Goal: Information Seeking & Learning: Learn about a topic

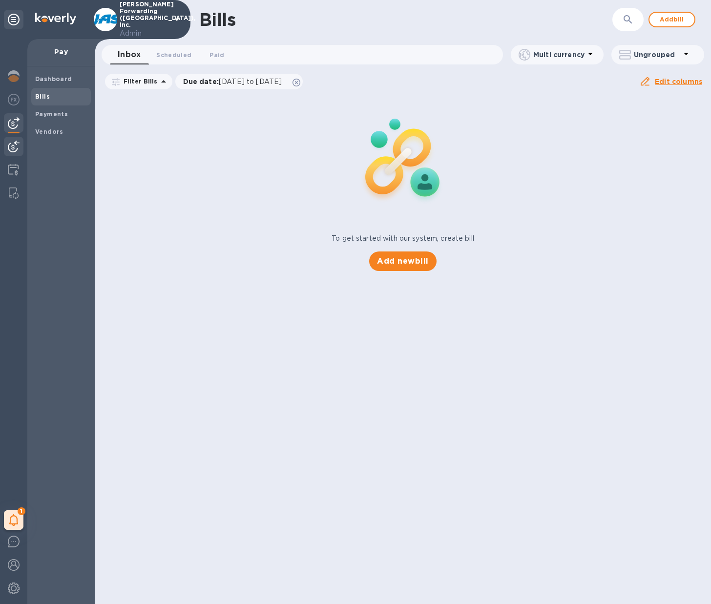
click at [20, 153] on div at bounding box center [14, 147] width 20 height 21
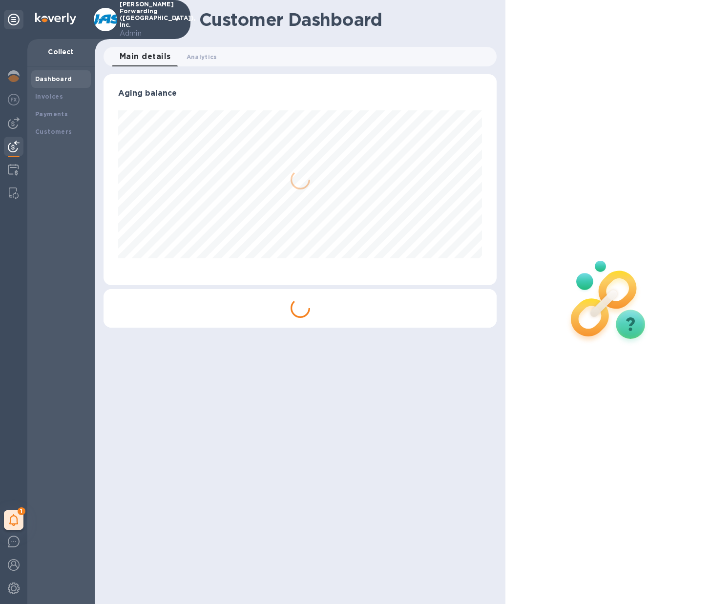
scroll to position [211, 394]
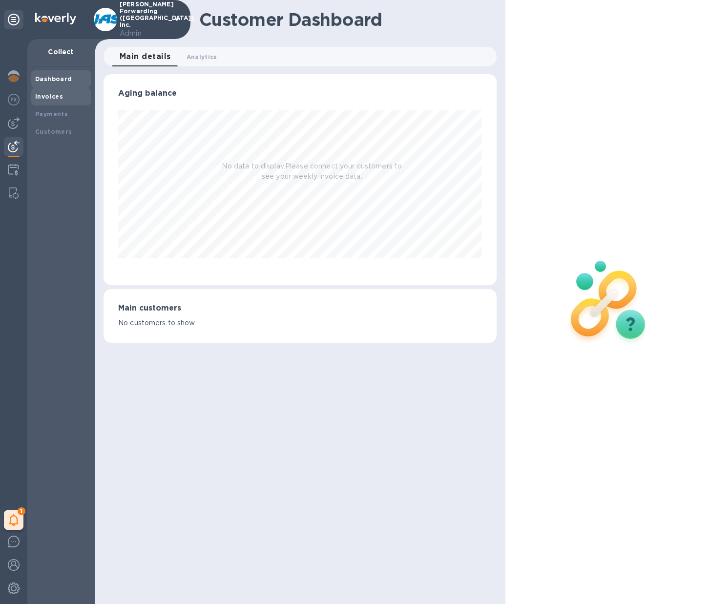
click at [54, 102] on div "Invoices" at bounding box center [61, 97] width 60 height 18
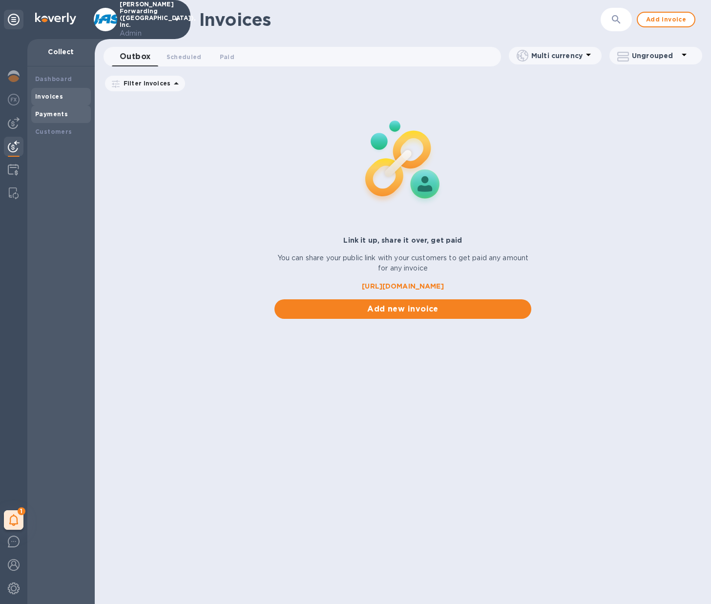
click at [54, 114] on b "Payments" at bounding box center [51, 113] width 33 height 7
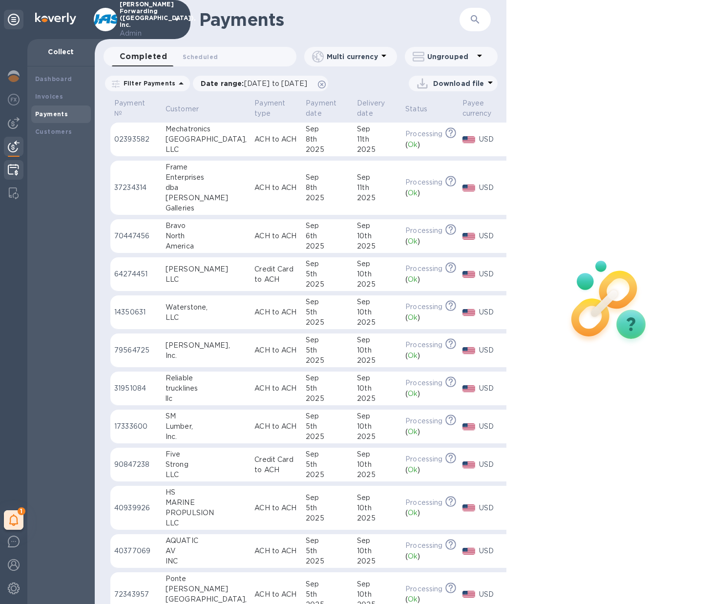
click at [14, 171] on img at bounding box center [13, 170] width 11 height 12
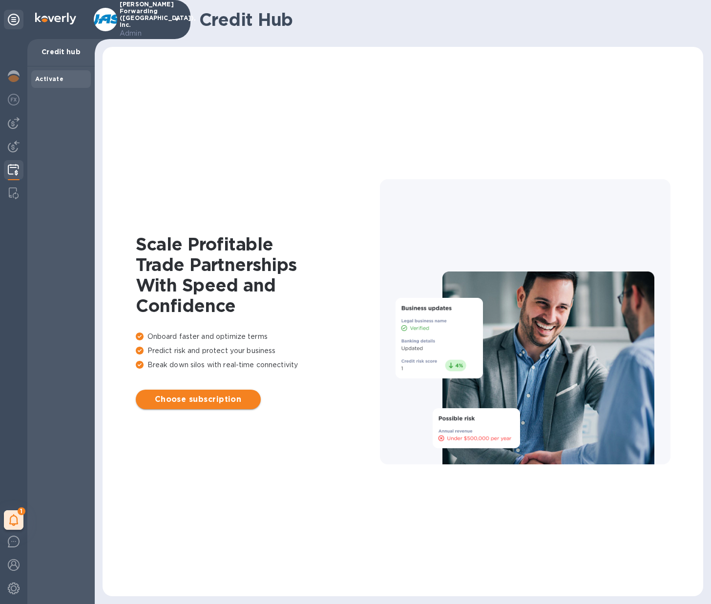
click at [197, 401] on span "Choose subscription" at bounding box center [198, 400] width 109 height 12
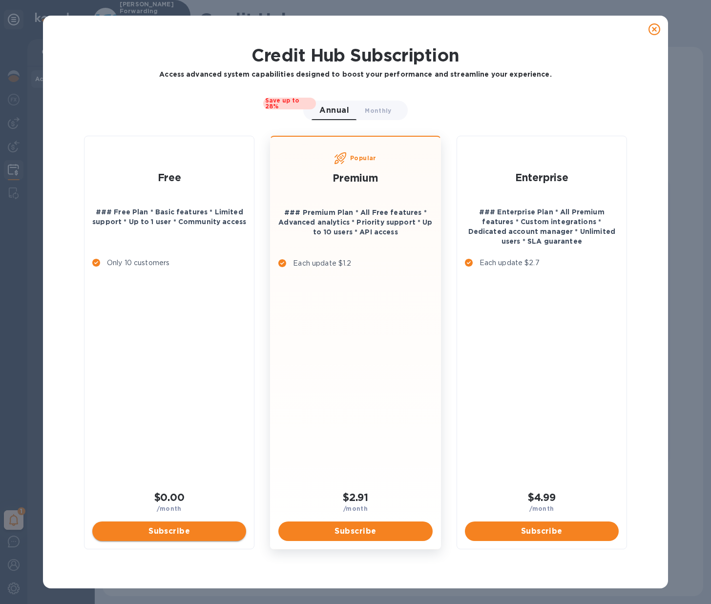
click at [165, 526] on span "Subscribe" at bounding box center [169, 531] width 138 height 12
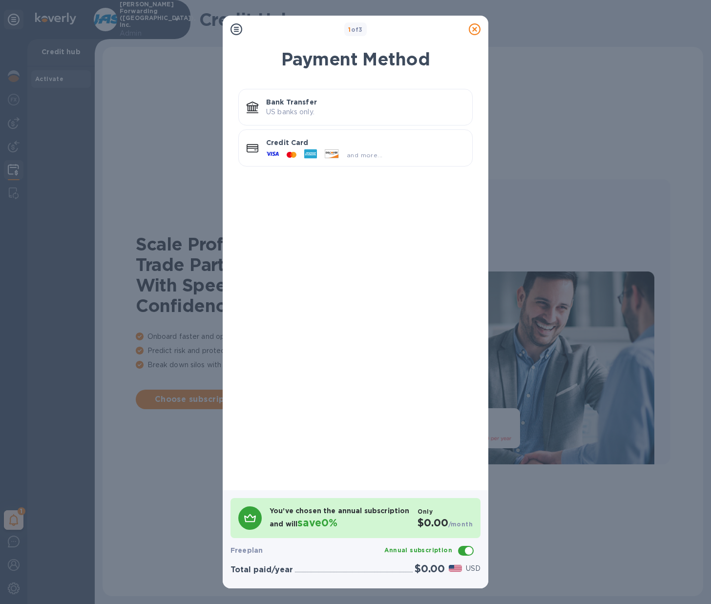
click at [285, 102] on p "Bank Transfer" at bounding box center [365, 102] width 198 height 10
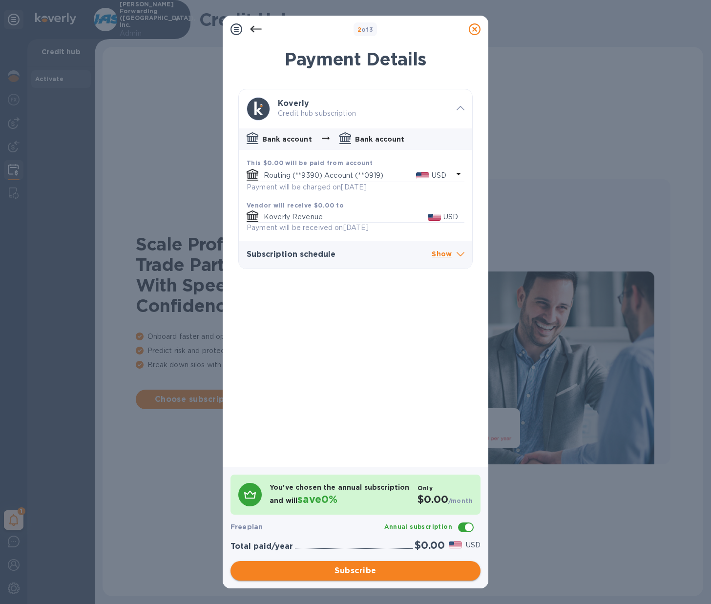
click at [344, 567] on span "Subscribe" at bounding box center [355, 571] width 234 height 12
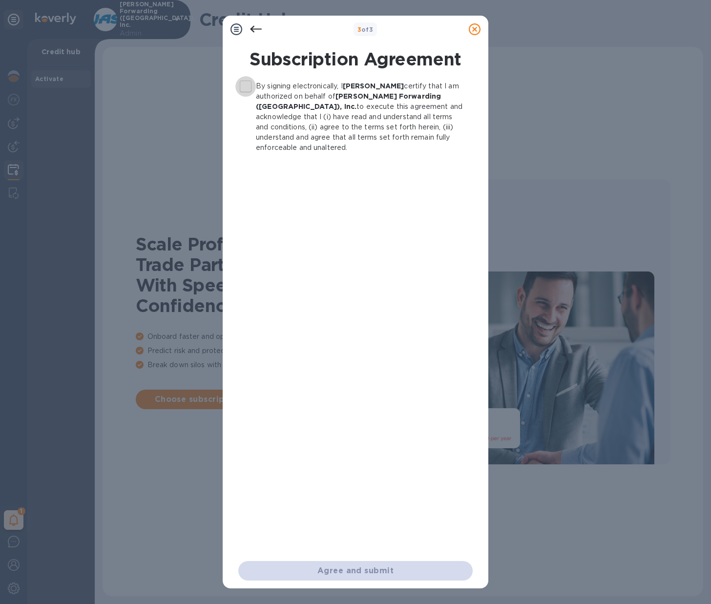
click at [245, 85] on input "By signing electronically, I [PERSON_NAME] certify that I am authorized on beha…" at bounding box center [245, 86] width 21 height 21
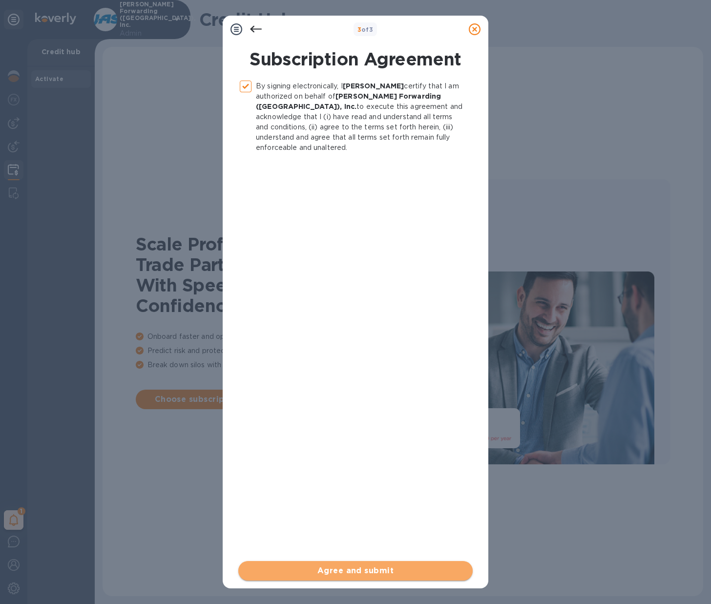
click at [356, 570] on span "Agree and submit" at bounding box center [355, 571] width 219 height 12
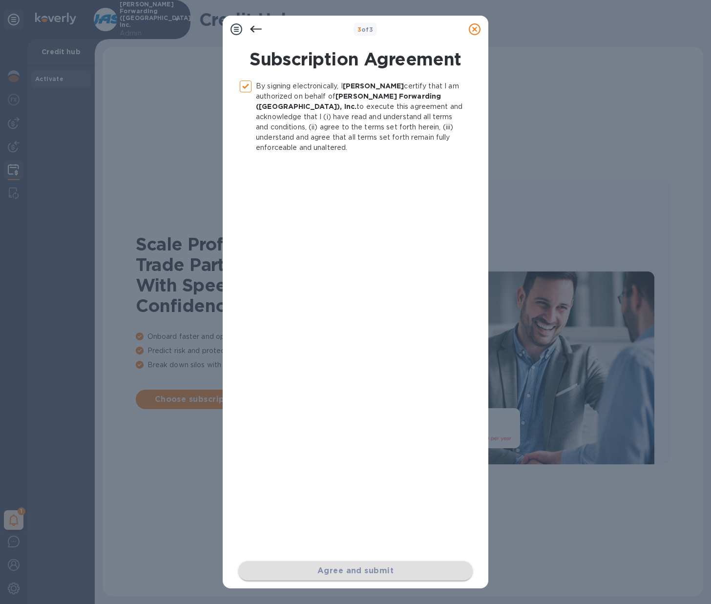
checkbox input "false"
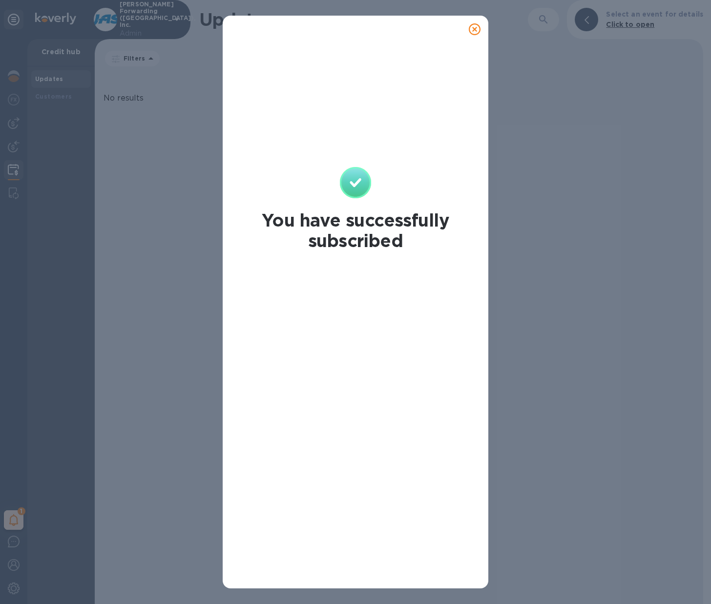
click at [476, 29] on icon at bounding box center [475, 29] width 12 height 12
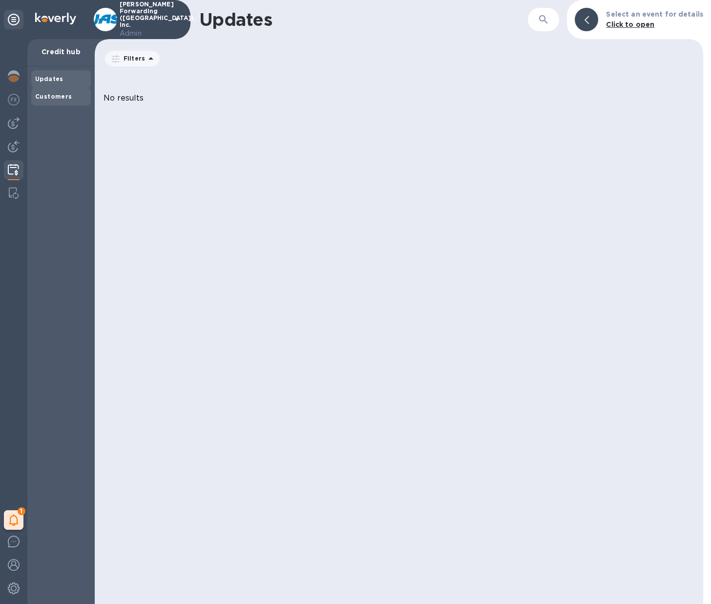
click at [59, 93] on b "Customers" at bounding box center [53, 96] width 37 height 7
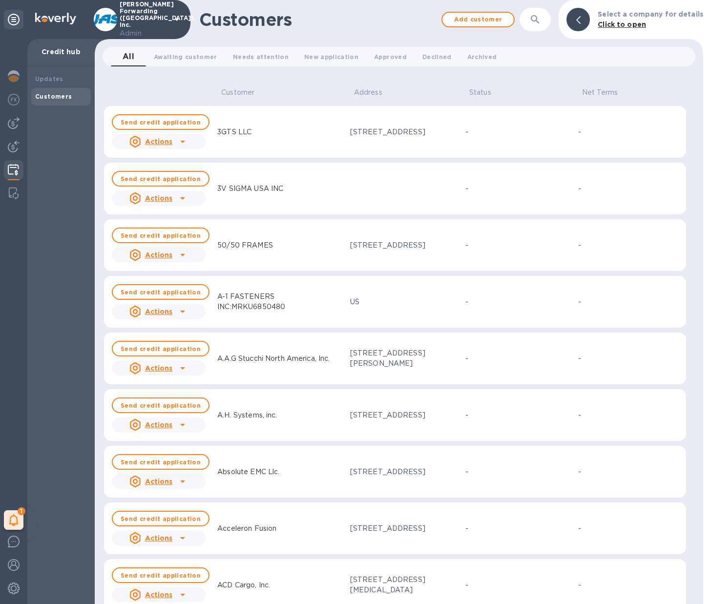
click at [541, 24] on icon "button" at bounding box center [535, 20] width 12 height 12
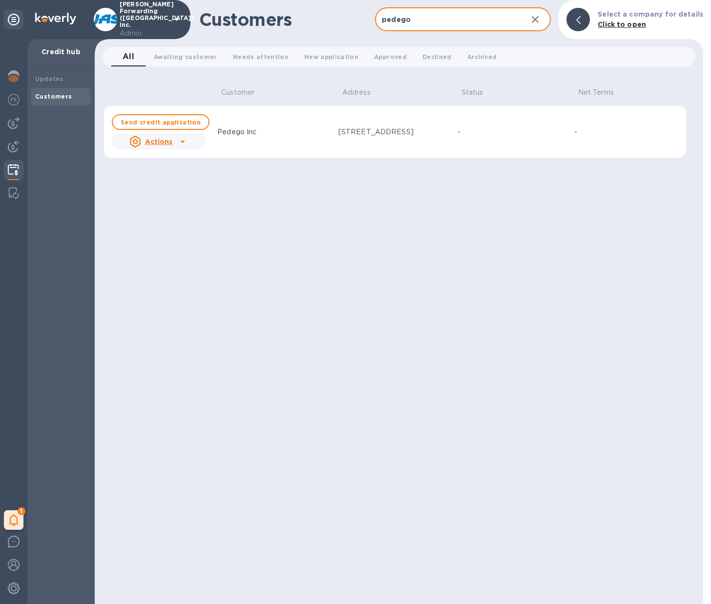
type input "pedego"
click at [181, 145] on icon at bounding box center [183, 142] width 12 height 12
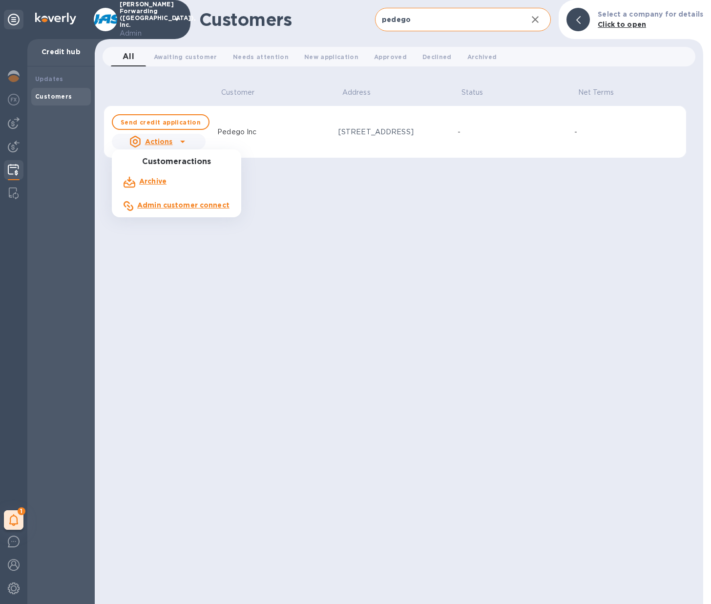
click at [168, 207] on b "Admin customer connect" at bounding box center [183, 205] width 92 height 8
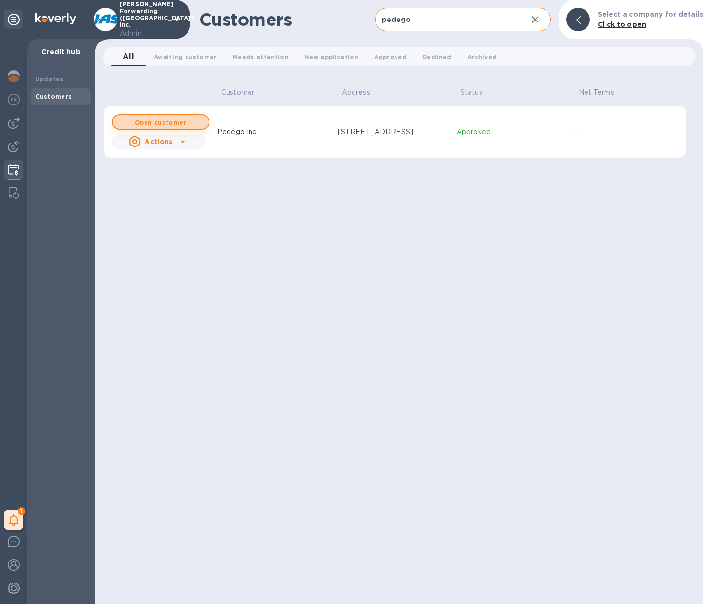
click at [157, 123] on b "Open customer" at bounding box center [161, 122] width 52 height 7
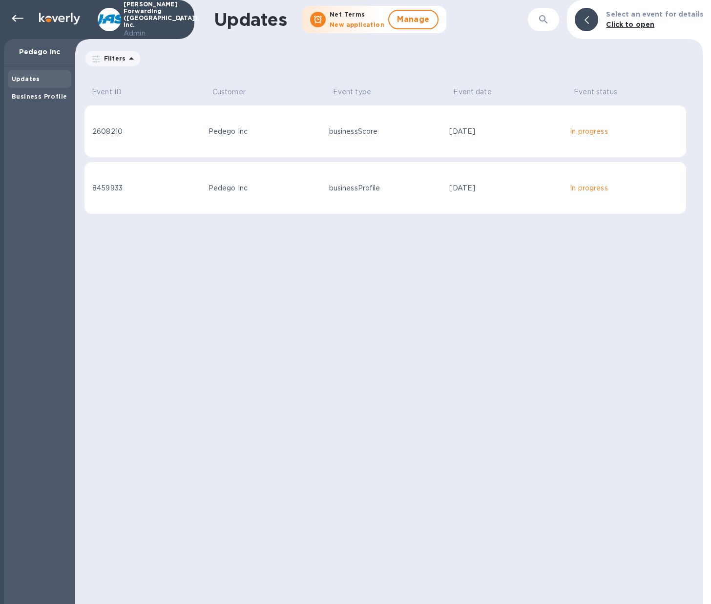
click at [381, 129] on div "businessScore" at bounding box center [385, 131] width 113 height 10
click at [177, 136] on div "2608210" at bounding box center [146, 131] width 108 height 10
click at [151, 191] on div "8459933" at bounding box center [146, 188] width 108 height 10
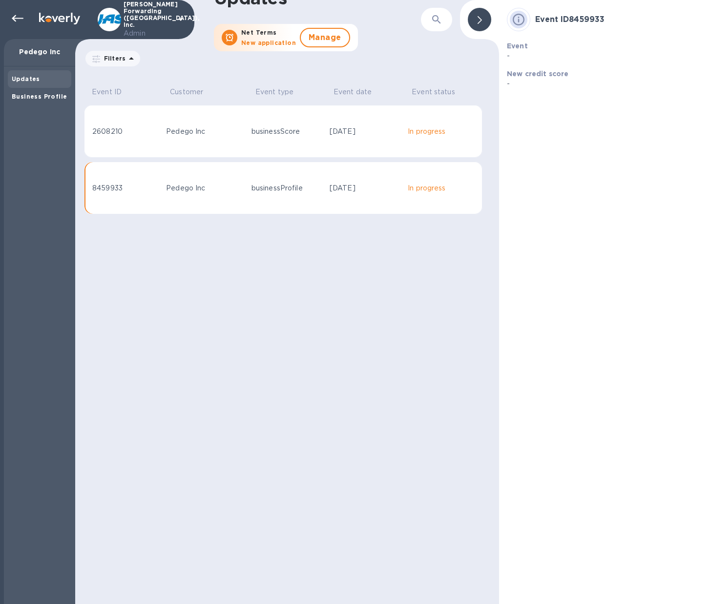
click at [149, 132] on div "2608210" at bounding box center [125, 131] width 66 height 10
click at [141, 183] on div "8459933" at bounding box center [125, 188] width 66 height 10
click at [140, 133] on div "2608210" at bounding box center [125, 131] width 66 height 10
click at [481, 22] on icon at bounding box center [480, 20] width 4 height 8
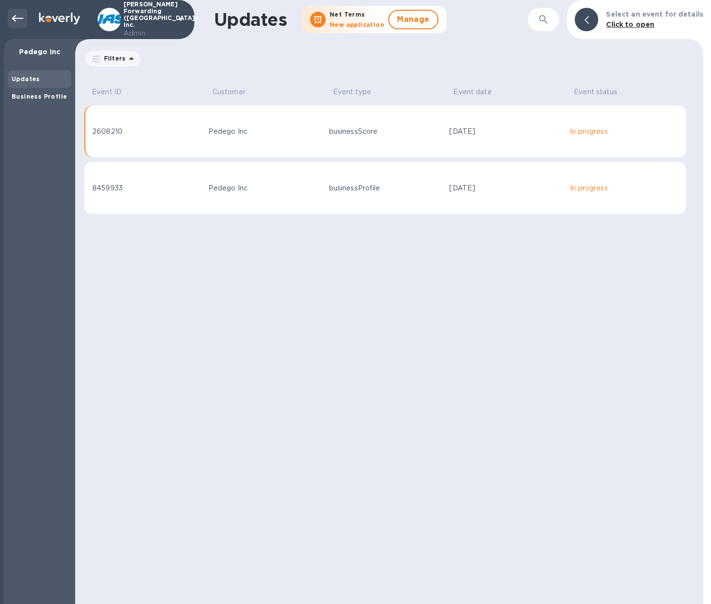
click at [16, 21] on icon at bounding box center [18, 19] width 12 height 12
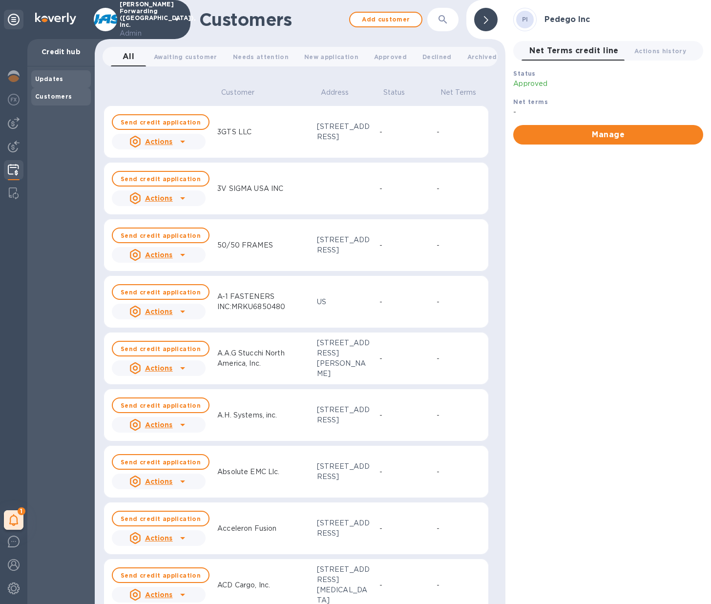
click at [47, 74] on div "Updates" at bounding box center [61, 79] width 52 height 10
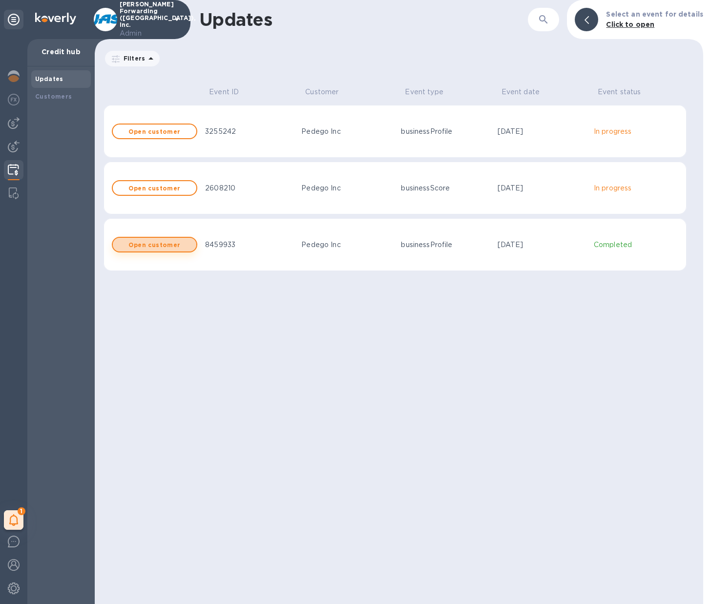
click at [148, 244] on b "Open customer" at bounding box center [154, 244] width 52 height 7
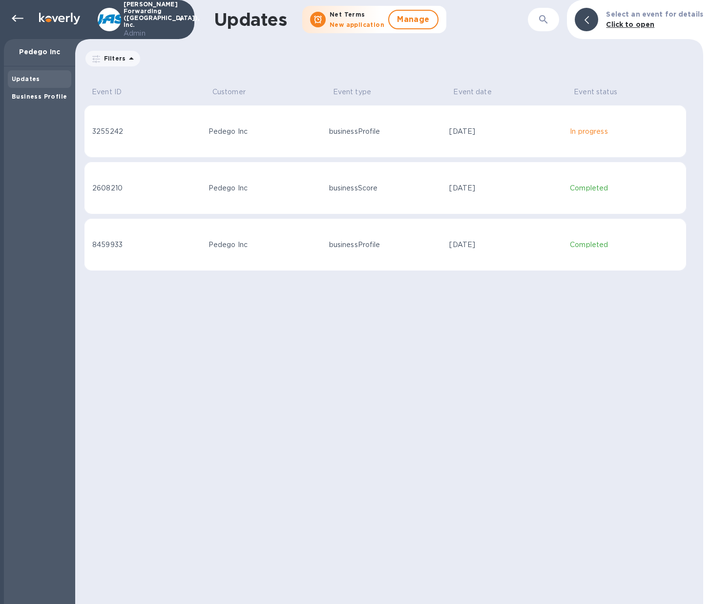
click at [143, 242] on div "8459933" at bounding box center [146, 245] width 108 height 10
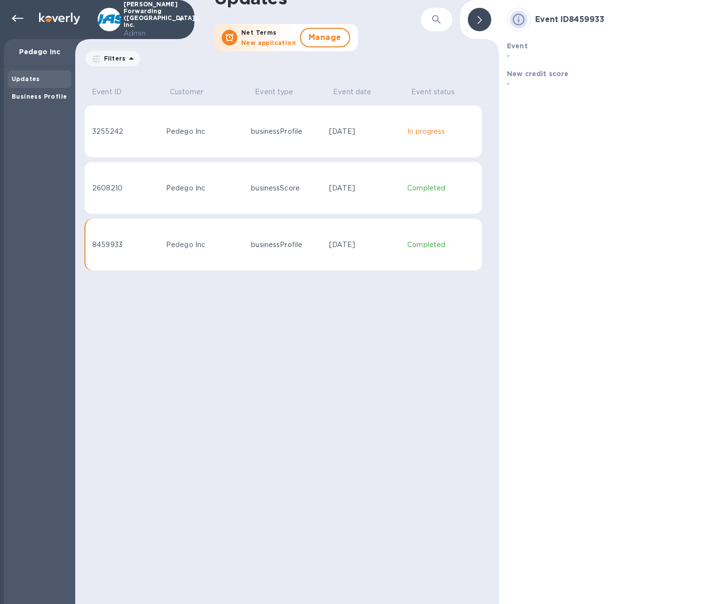
click at [141, 198] on td "2608210" at bounding box center [123, 188] width 78 height 53
click at [146, 142] on td "3255242" at bounding box center [123, 131] width 78 height 53
click at [149, 183] on div "2608210" at bounding box center [125, 188] width 66 height 10
click at [148, 238] on td "8459933" at bounding box center [123, 244] width 78 height 53
click at [36, 96] on b "Business Profile" at bounding box center [39, 96] width 55 height 7
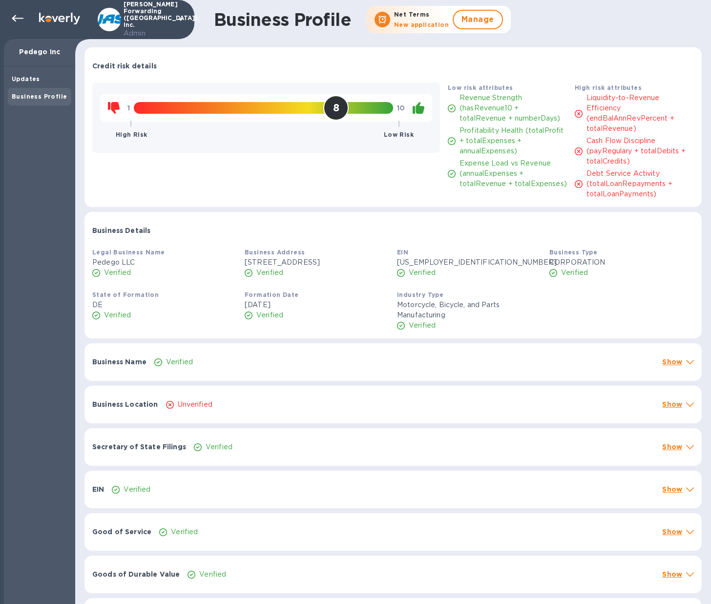
click at [686, 364] on icon at bounding box center [690, 362] width 8 height 4
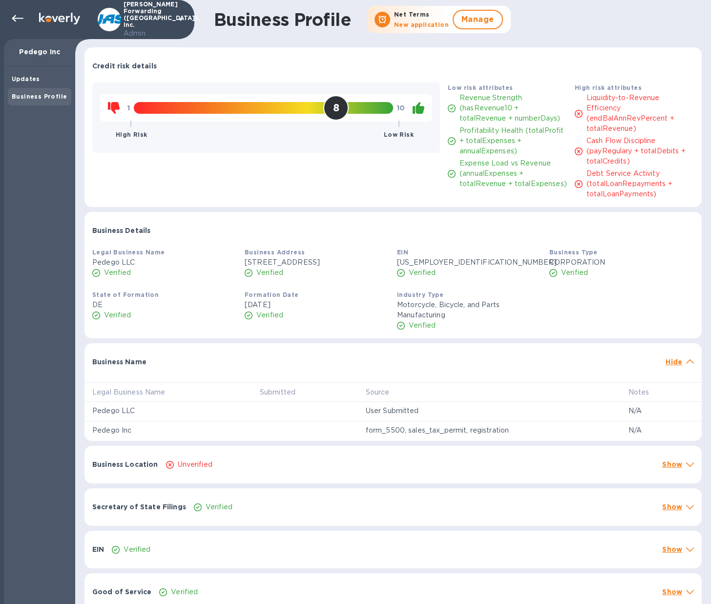
click at [684, 369] on div at bounding box center [690, 362] width 12 height 14
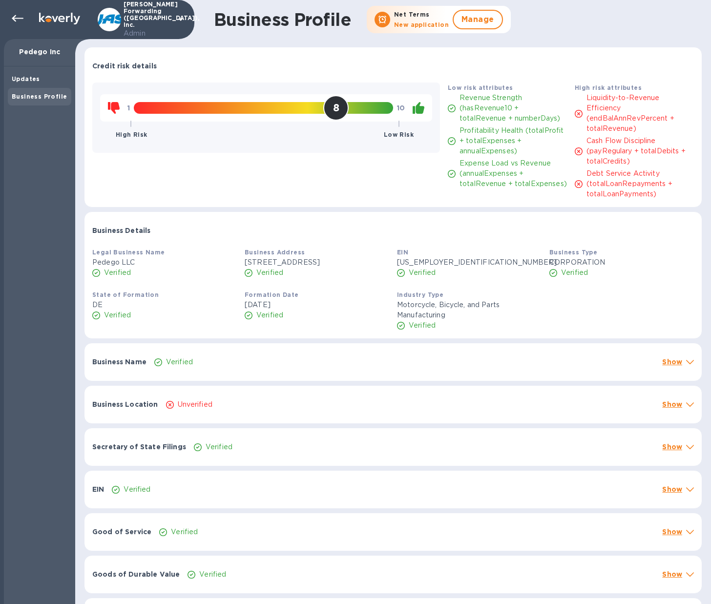
click at [686, 407] on icon at bounding box center [690, 404] width 8 height 4
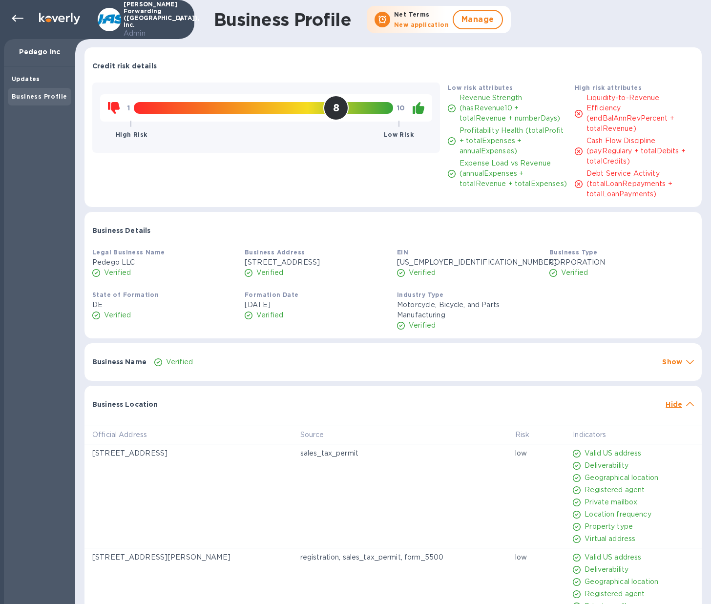
scroll to position [126, 0]
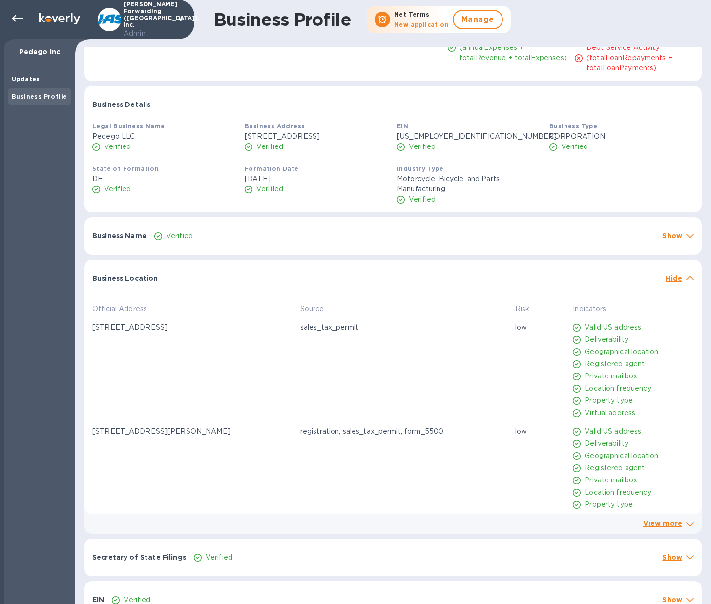
click at [686, 280] on icon at bounding box center [690, 278] width 8 height 4
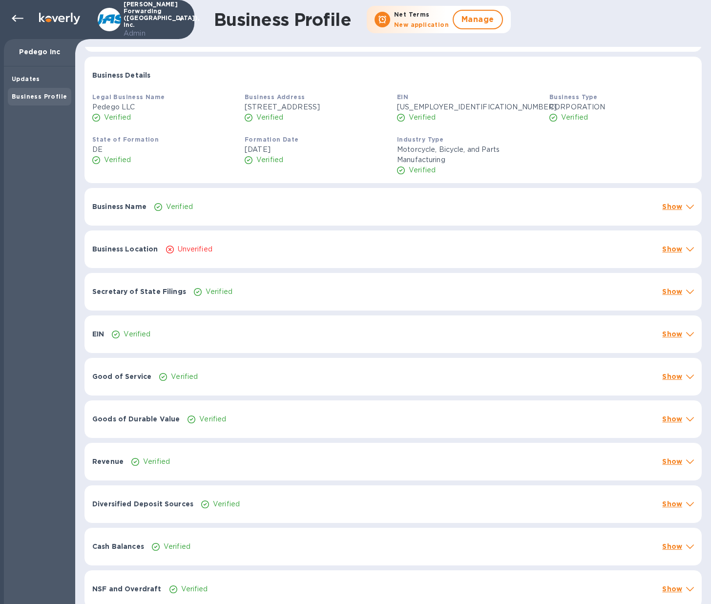
scroll to position [157, 0]
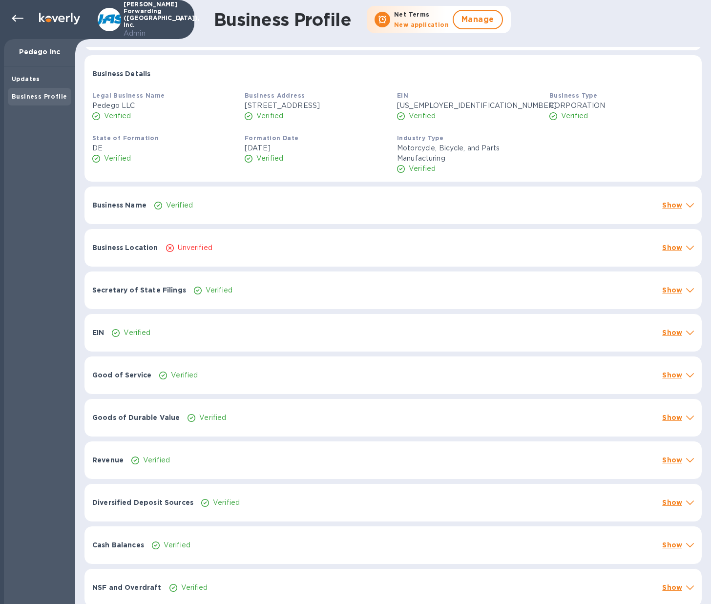
click at [686, 250] on icon at bounding box center [690, 248] width 8 height 4
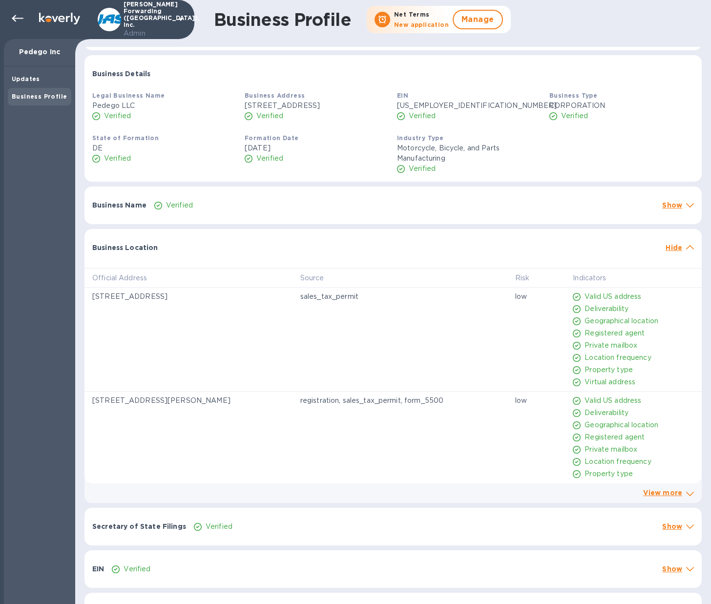
click at [686, 250] on icon at bounding box center [690, 247] width 8 height 4
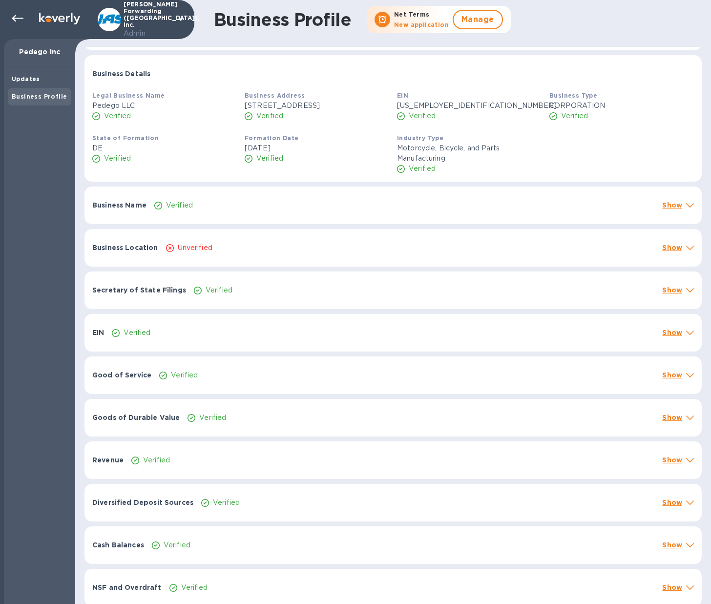
click at [686, 335] on icon at bounding box center [690, 333] width 8 height 4
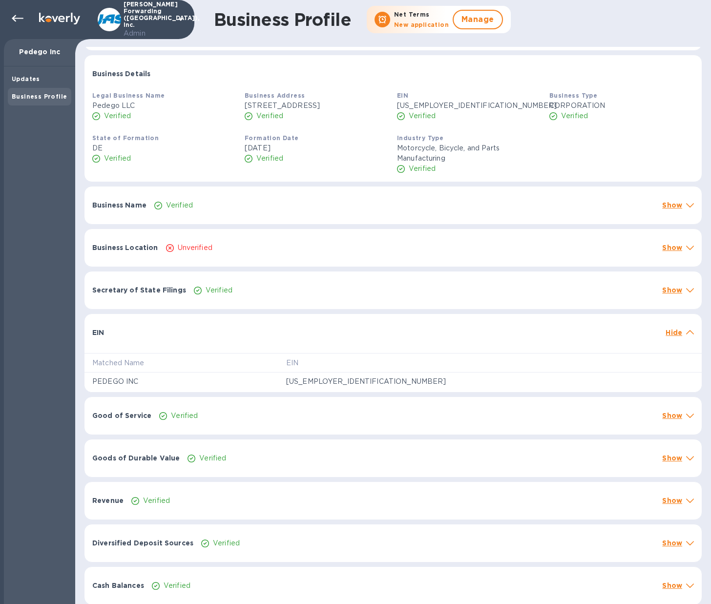
click at [686, 335] on icon at bounding box center [690, 332] width 8 height 4
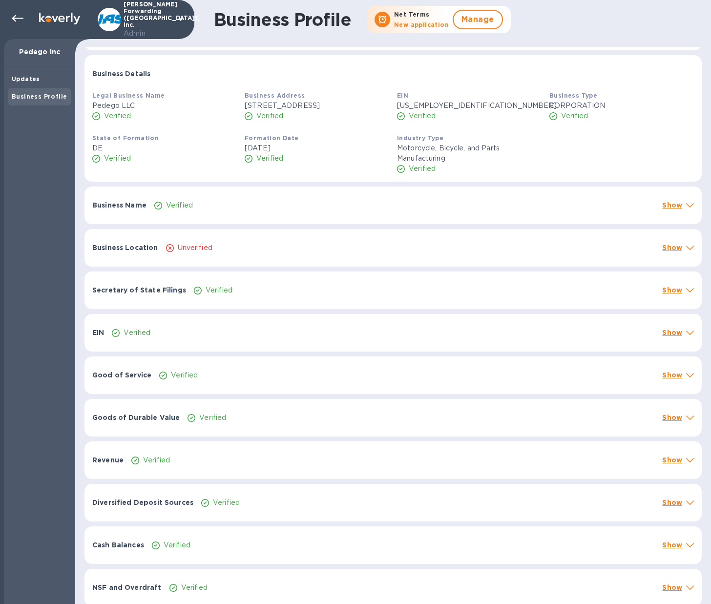
click at [672, 422] on p "Show" at bounding box center [672, 418] width 20 height 10
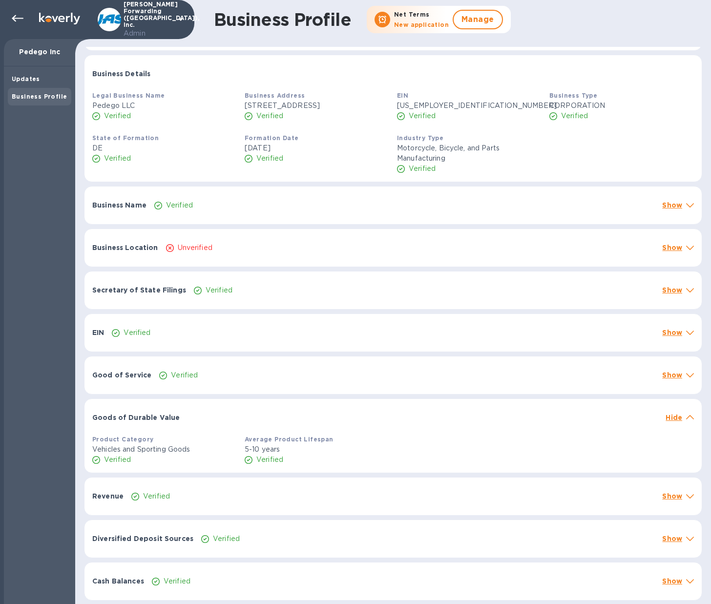
click at [672, 422] on p "Hide" at bounding box center [674, 418] width 17 height 10
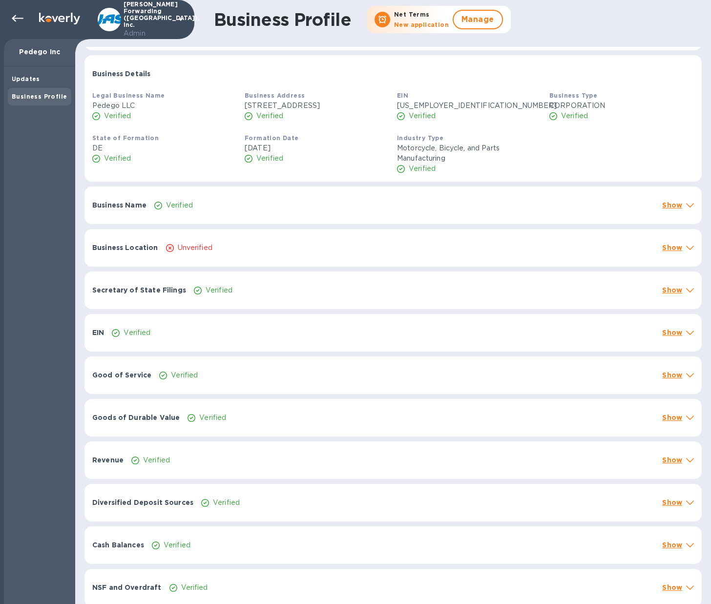
click at [675, 465] on p "Show" at bounding box center [672, 460] width 20 height 10
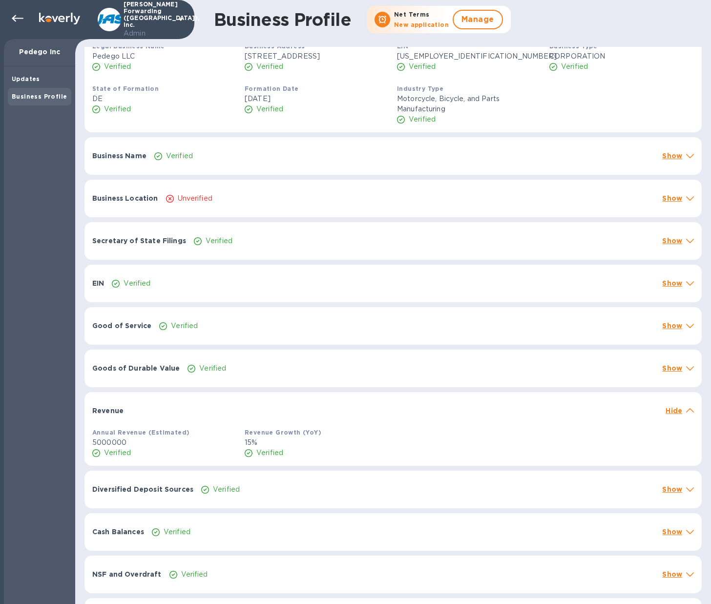
scroll to position [208, 0]
click at [686, 413] on span at bounding box center [690, 408] width 8 height 9
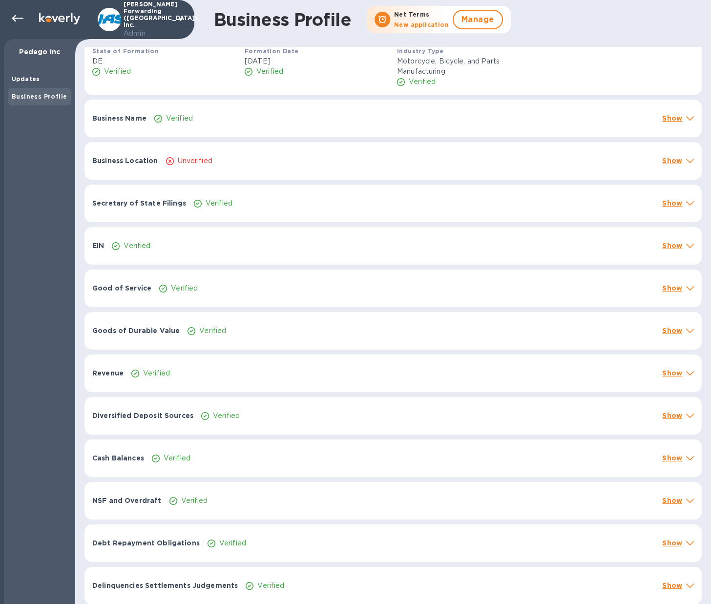
scroll to position [245, 0]
click at [686, 419] on span at bounding box center [690, 414] width 8 height 9
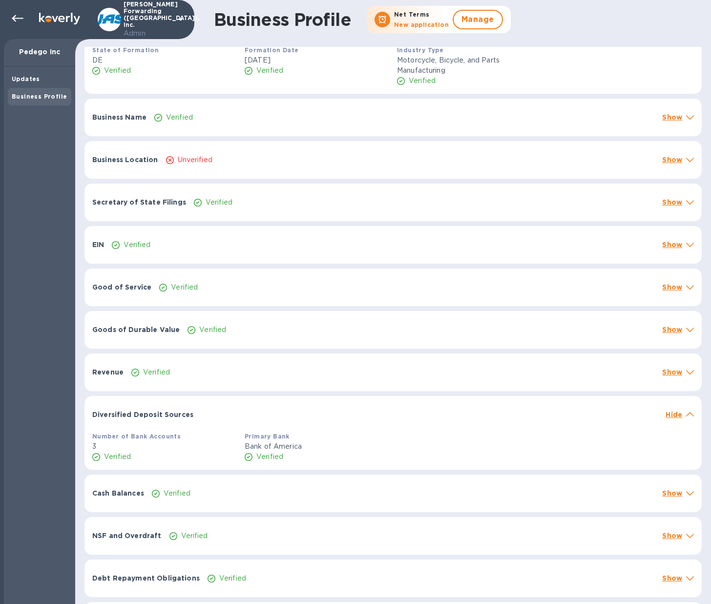
click at [686, 419] on span at bounding box center [690, 413] width 8 height 9
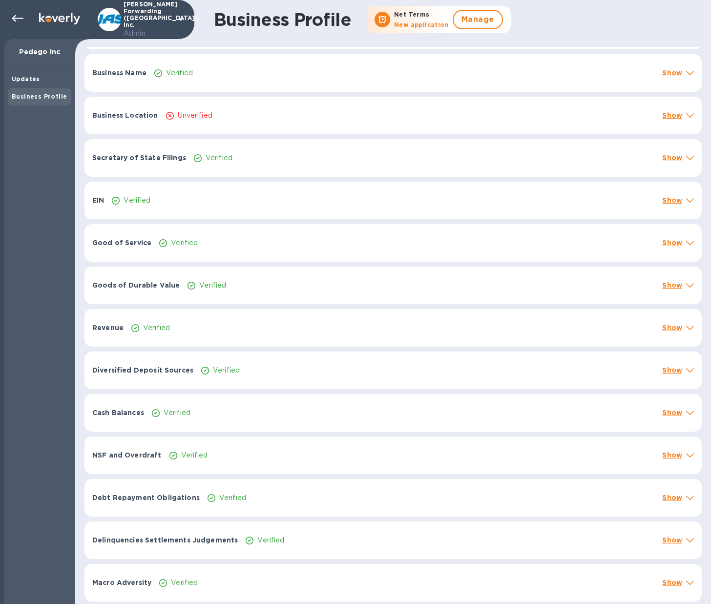
click at [686, 414] on icon at bounding box center [690, 413] width 8 height 4
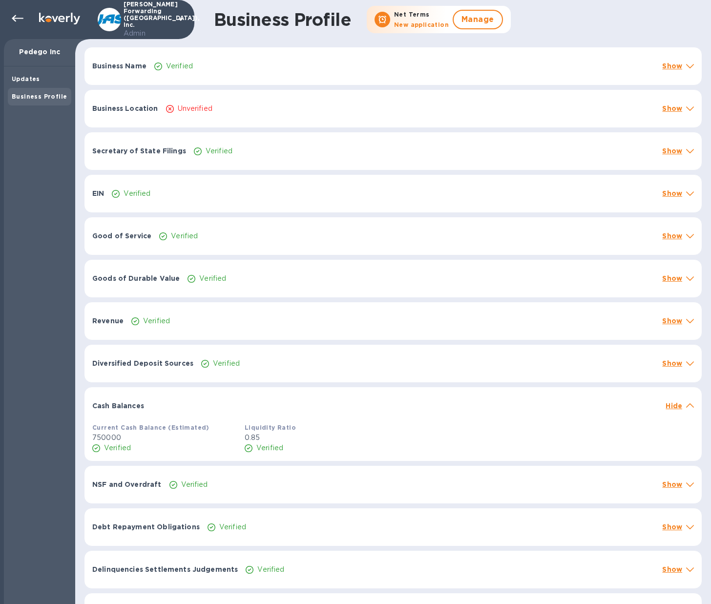
scroll to position [296, 0]
click at [686, 408] on icon at bounding box center [690, 405] width 8 height 4
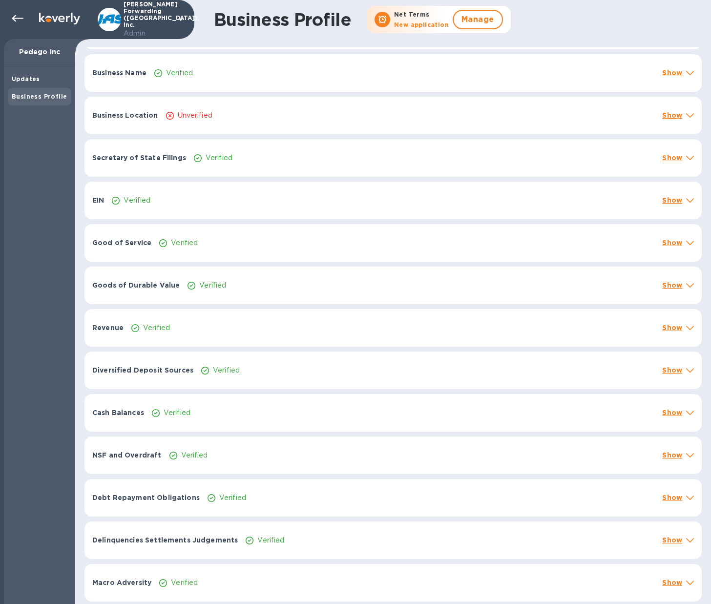
click at [686, 457] on icon at bounding box center [690, 455] width 8 height 4
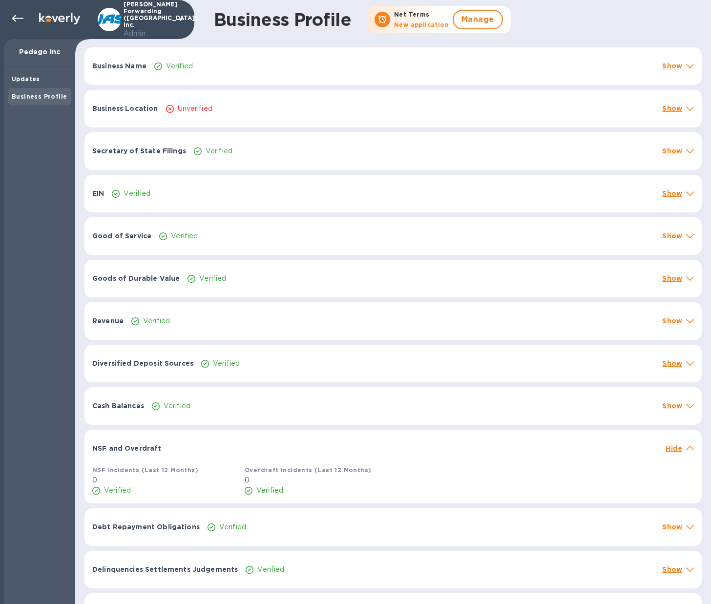
click at [686, 450] on icon at bounding box center [690, 448] width 8 height 4
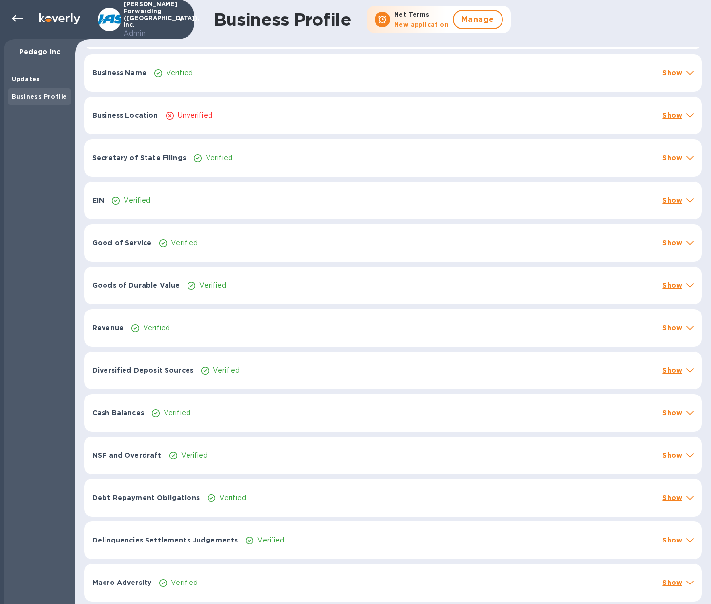
scroll to position [299, 0]
click at [686, 496] on icon at bounding box center [690, 498] width 8 height 4
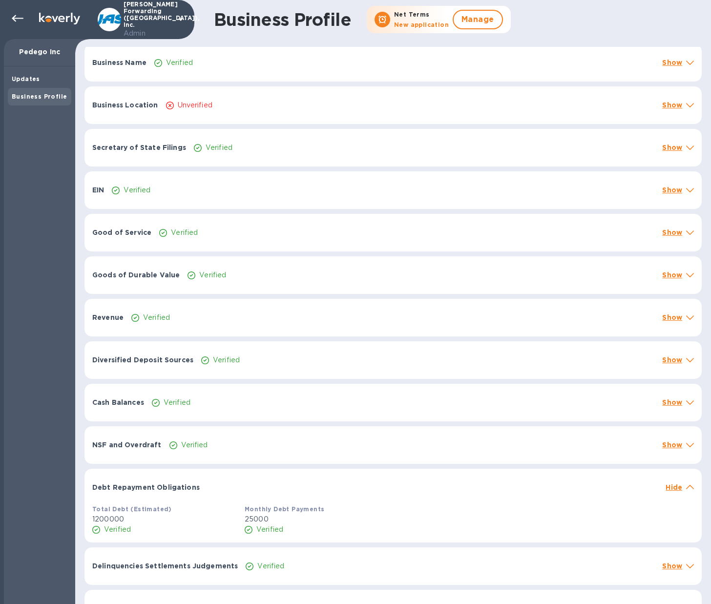
click at [686, 489] on icon at bounding box center [690, 487] width 8 height 4
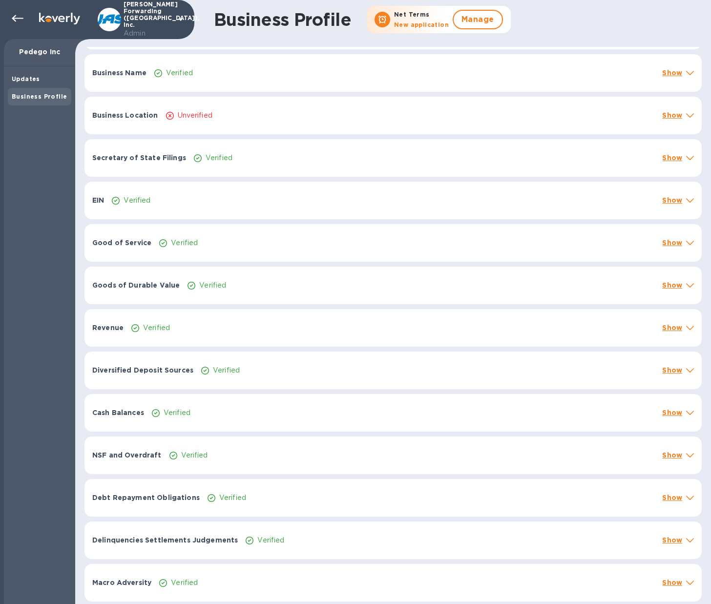
click at [691, 539] on div "Delinquencies Settlements Judgements Verified Show" at bounding box center [392, 541] width 617 height 38
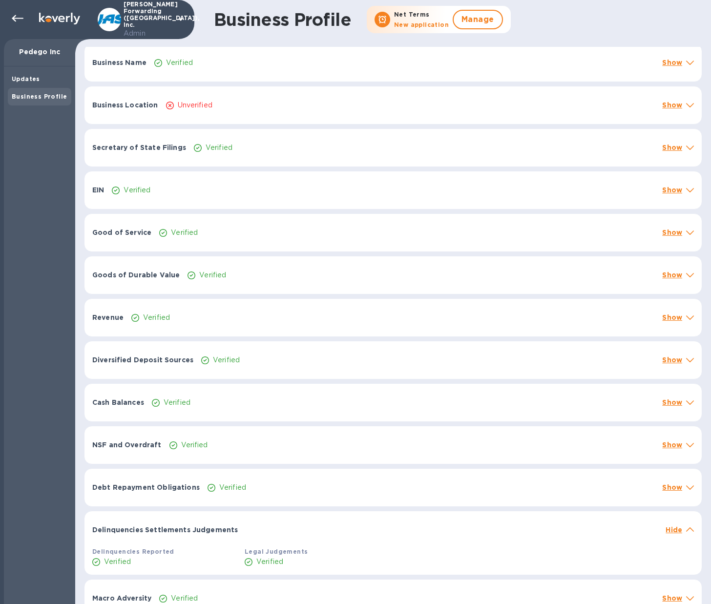
click at [691, 539] on div "Delinquencies Settlements Judgements Hide" at bounding box center [392, 526] width 617 height 31
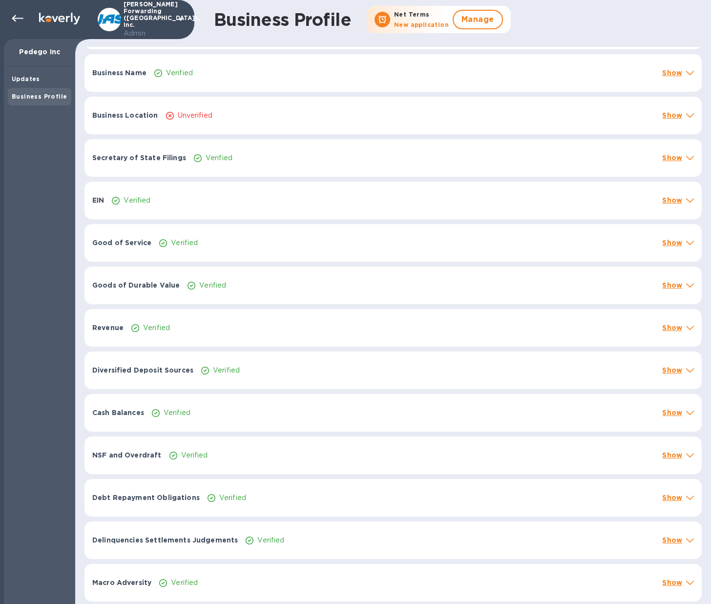
click at [690, 583] on icon at bounding box center [690, 583] width 8 height 4
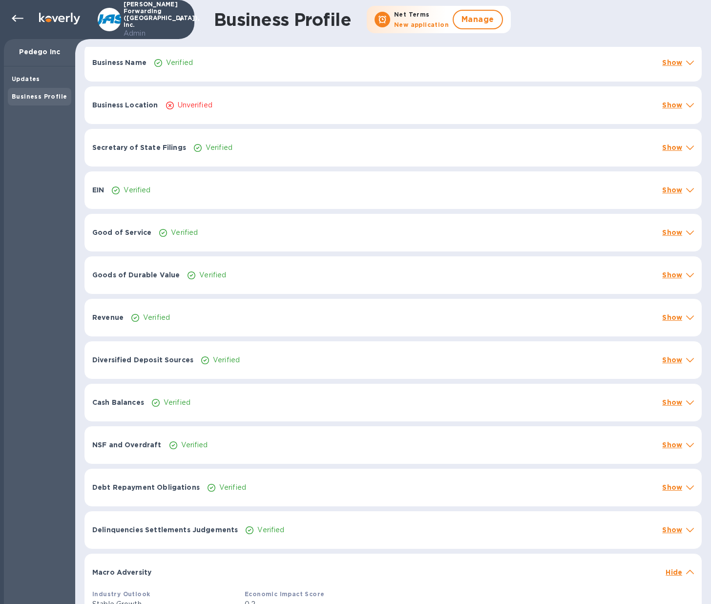
scroll to position [336, 0]
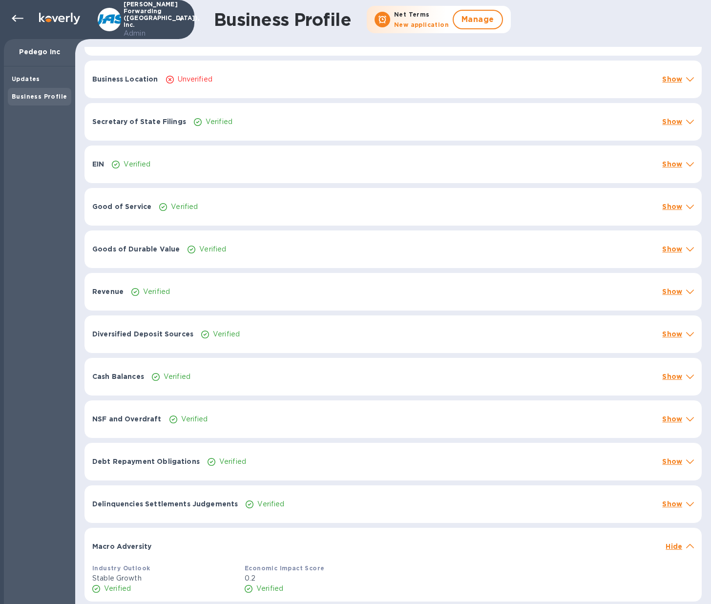
click at [686, 546] on icon at bounding box center [690, 546] width 8 height 4
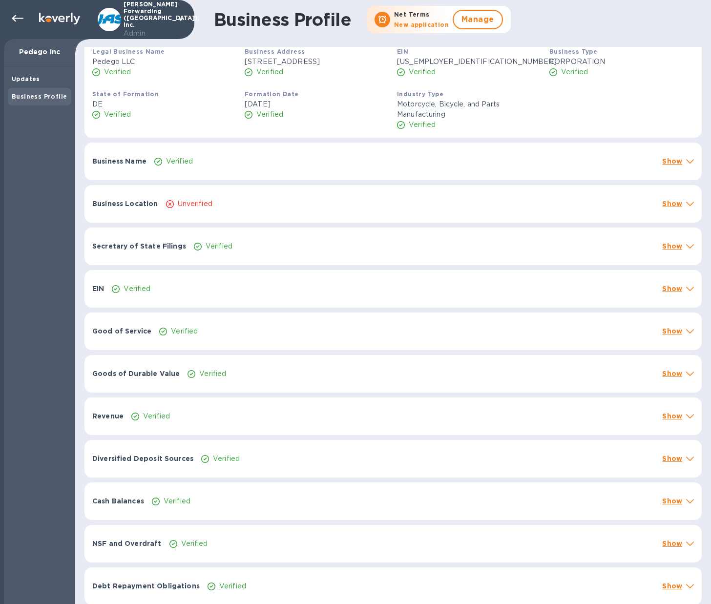
scroll to position [0, 0]
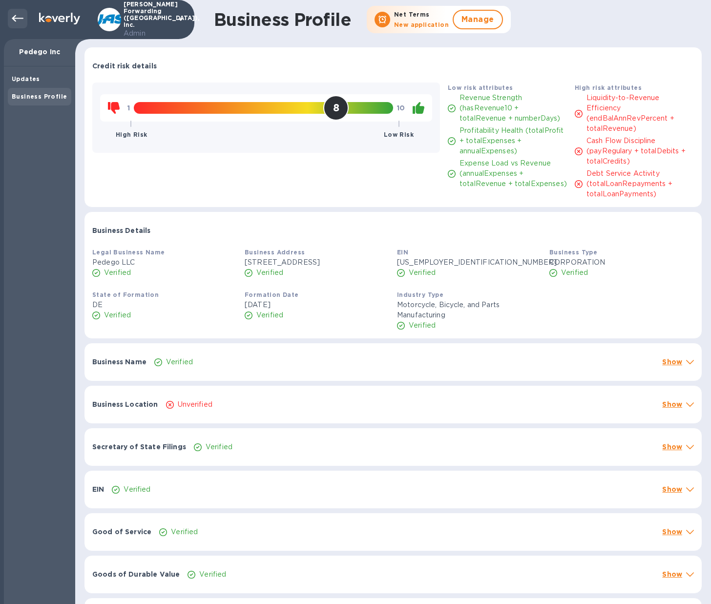
click at [18, 19] on icon at bounding box center [18, 19] width 12 height 12
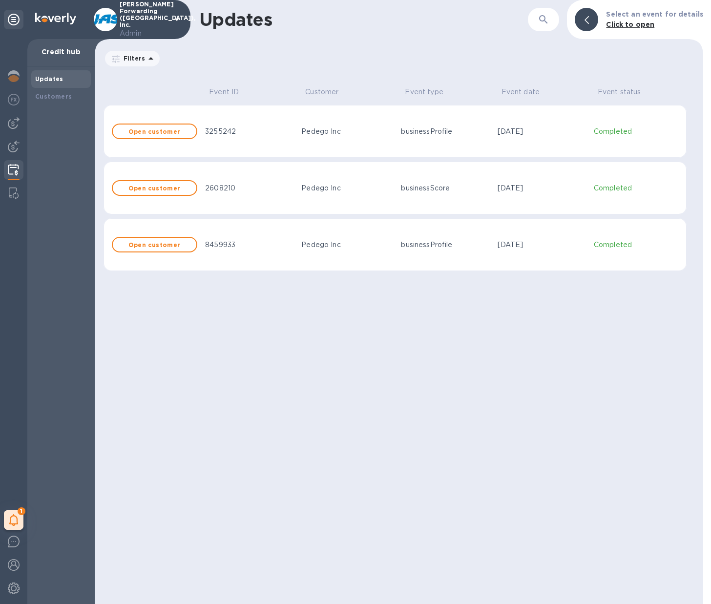
click at [353, 146] on td "Pedego Inc" at bounding box center [347, 131] width 100 height 53
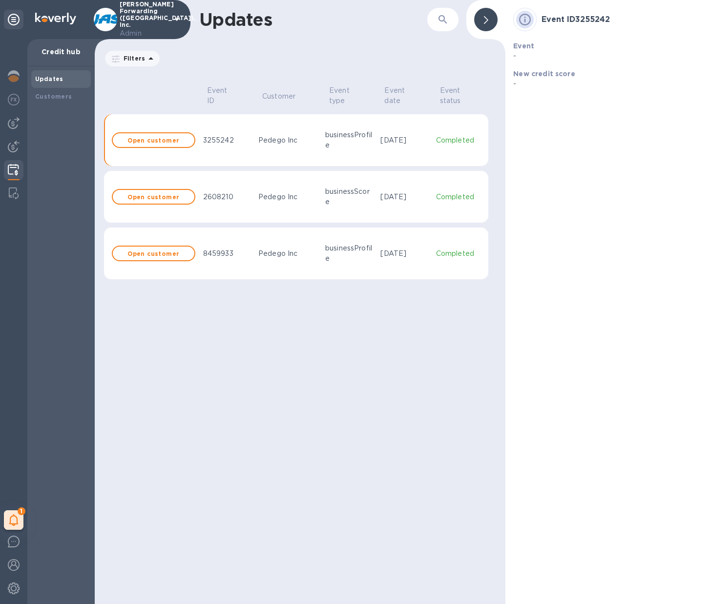
click at [330, 200] on div "businessScore" at bounding box center [348, 197] width 47 height 21
click at [301, 245] on td "Pedego Inc" at bounding box center [287, 253] width 67 height 53
click at [293, 186] on td "Pedego Inc" at bounding box center [287, 196] width 67 height 53
click at [293, 147] on td "Pedego Inc" at bounding box center [287, 140] width 67 height 53
click at [66, 99] on b "Customers" at bounding box center [53, 96] width 37 height 7
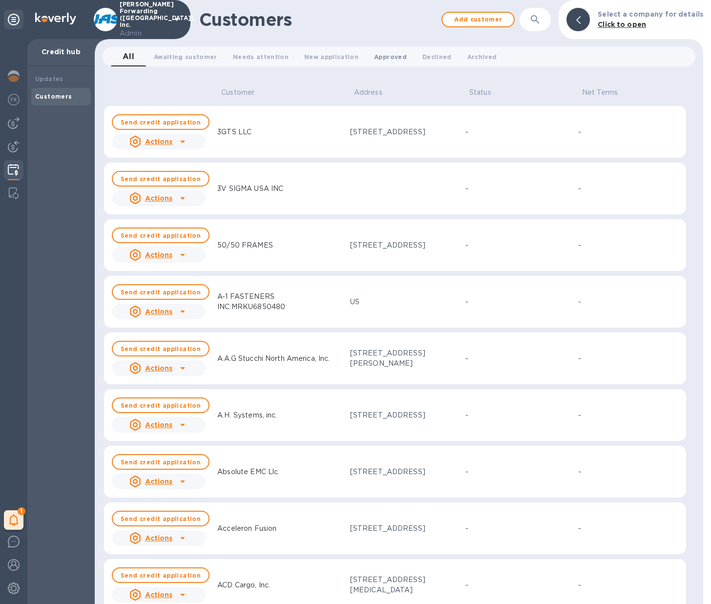
click at [384, 54] on span "Approved 0" at bounding box center [390, 57] width 33 height 10
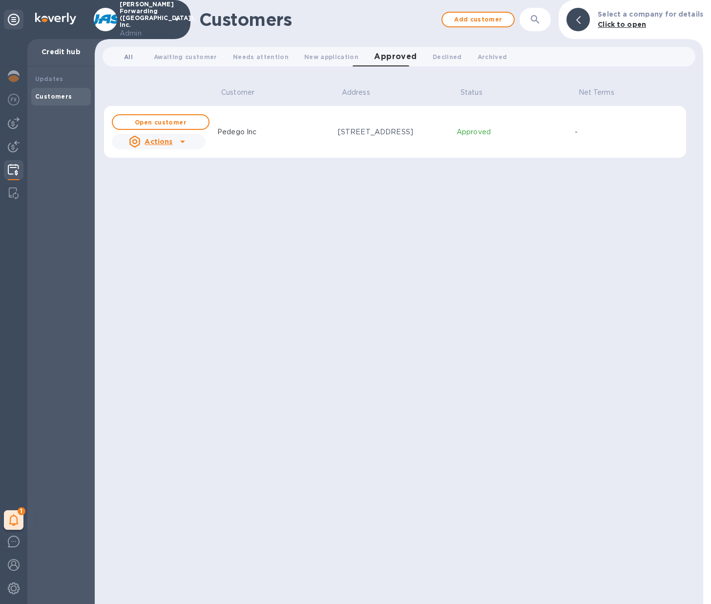
click at [131, 57] on span "All 0" at bounding box center [128, 57] width 9 height 10
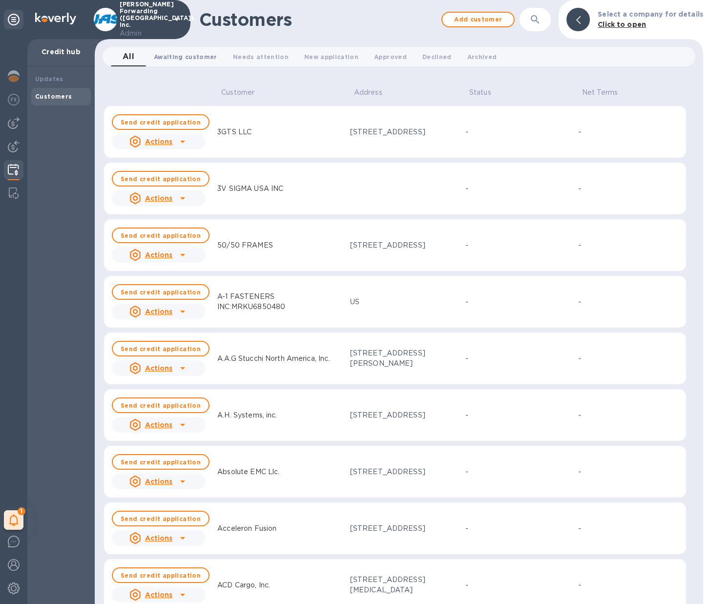
click at [165, 54] on span "Awaiting customer 0" at bounding box center [185, 57] width 63 height 10
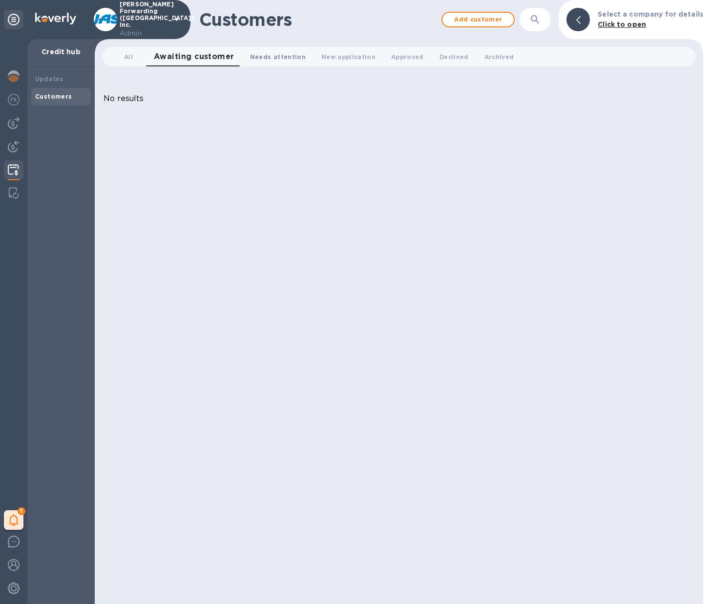
click at [267, 55] on span "Needs attention 0" at bounding box center [278, 57] width 56 height 10
click at [336, 59] on span "New application 0" at bounding box center [344, 57] width 54 height 10
click at [482, 58] on span "Archived 0" at bounding box center [497, 57] width 30 height 10
click at [423, 58] on span "Declined 0" at bounding box center [436, 57] width 29 height 10
click at [127, 60] on span "All 0" at bounding box center [128, 57] width 9 height 10
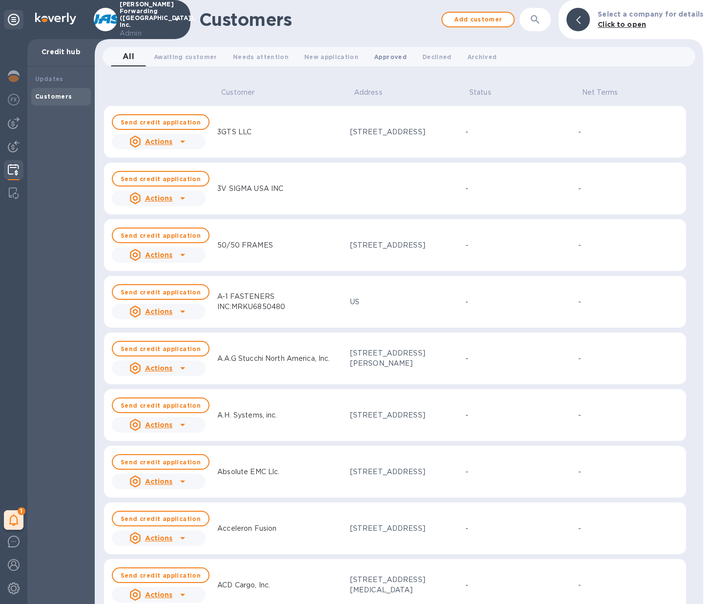
click at [376, 53] on span "Approved 0" at bounding box center [390, 57] width 33 height 10
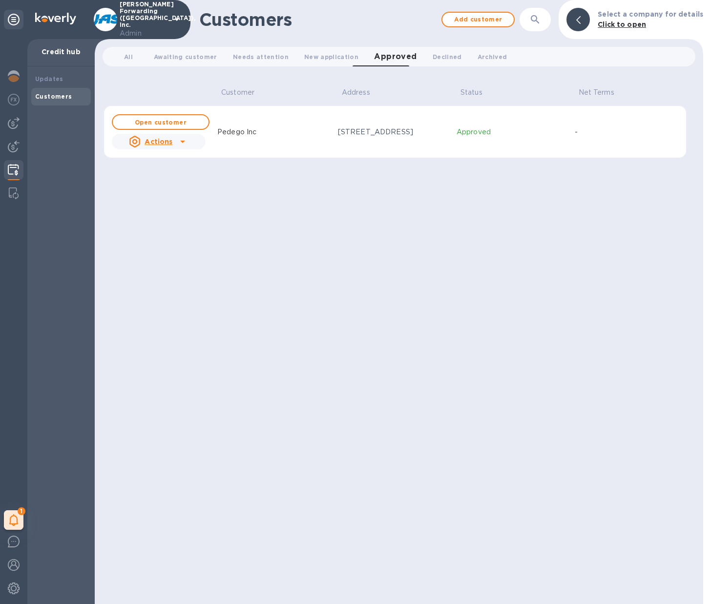
click at [378, 132] on div "[STREET_ADDRESS]" at bounding box center [393, 132] width 111 height 10
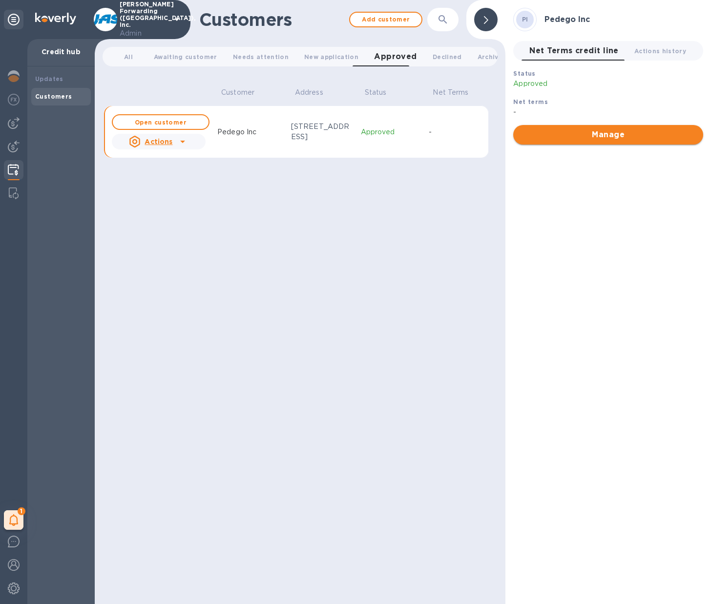
click at [573, 135] on span "Manage" at bounding box center [608, 135] width 174 height 12
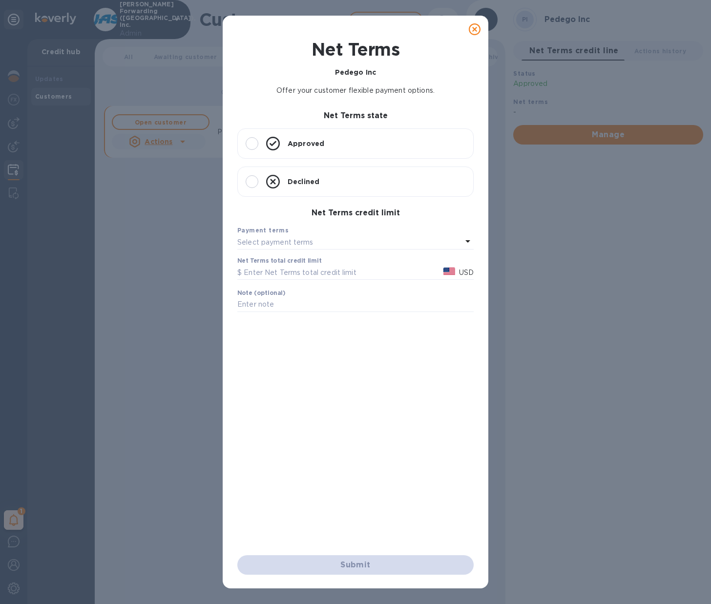
click at [475, 31] on icon at bounding box center [475, 29] width 12 height 12
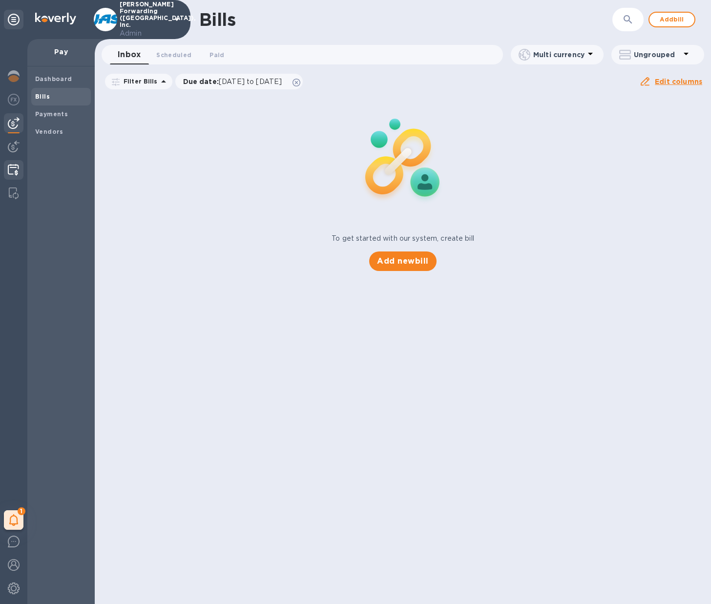
click at [18, 172] on img at bounding box center [13, 170] width 11 height 12
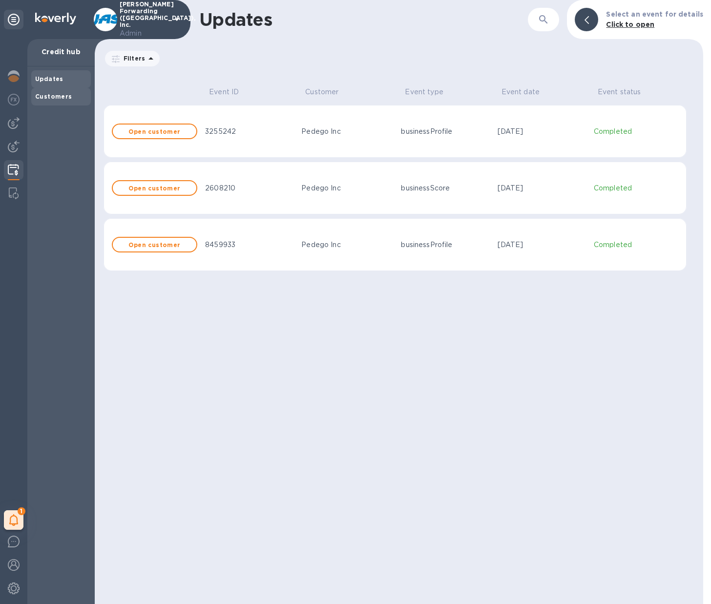
click at [54, 95] on b "Customers" at bounding box center [53, 96] width 37 height 7
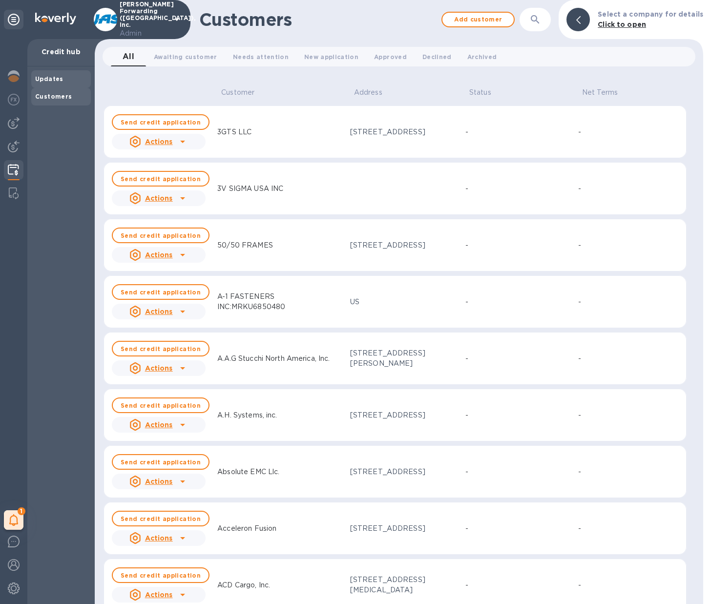
click at [68, 77] on div "Updates" at bounding box center [61, 79] width 52 height 10
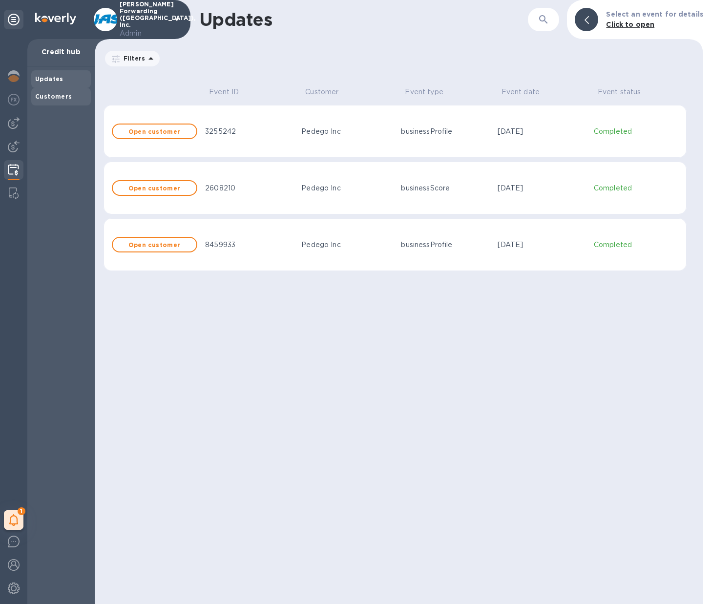
click at [59, 98] on b "Customers" at bounding box center [53, 96] width 37 height 7
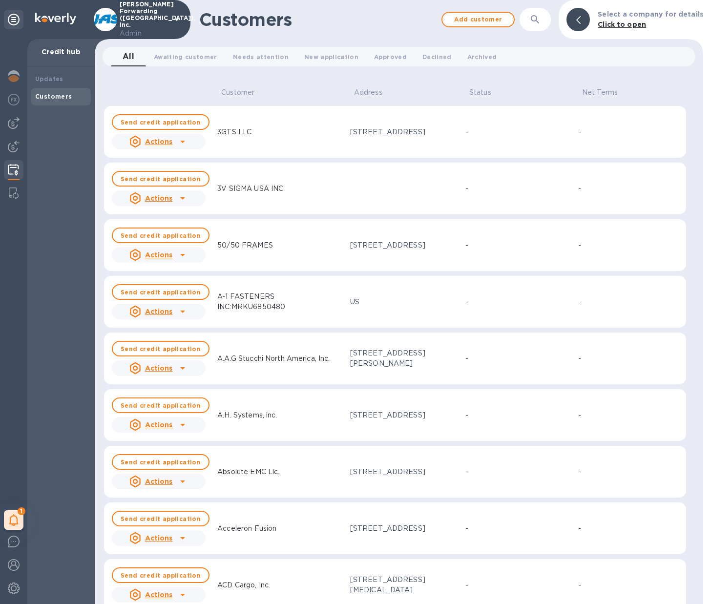
click at [547, 23] on button "button" at bounding box center [535, 19] width 23 height 23
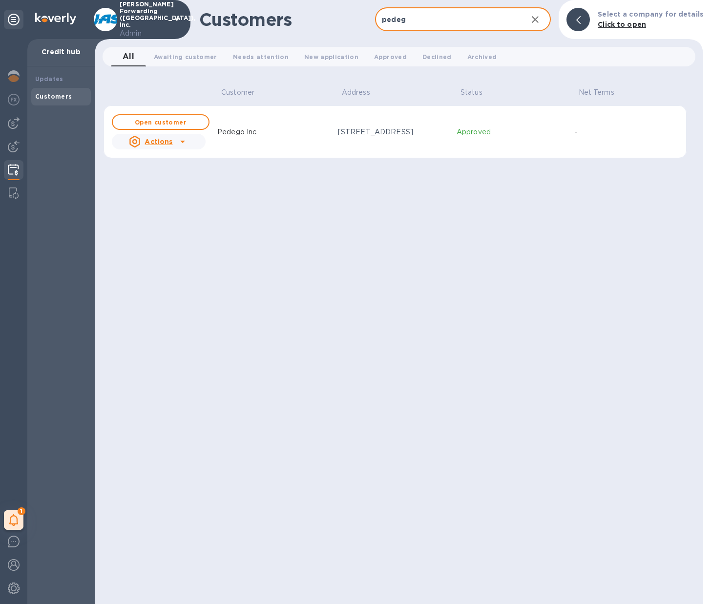
type input "pedeg"
click at [319, 138] on div "Pedego Inc" at bounding box center [273, 132] width 121 height 18
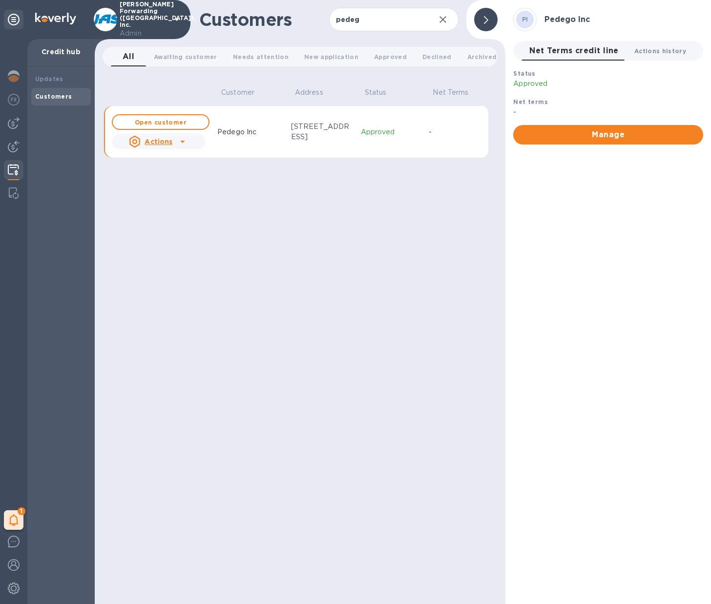
click at [655, 56] on button "Actions history 0" at bounding box center [660, 51] width 67 height 20
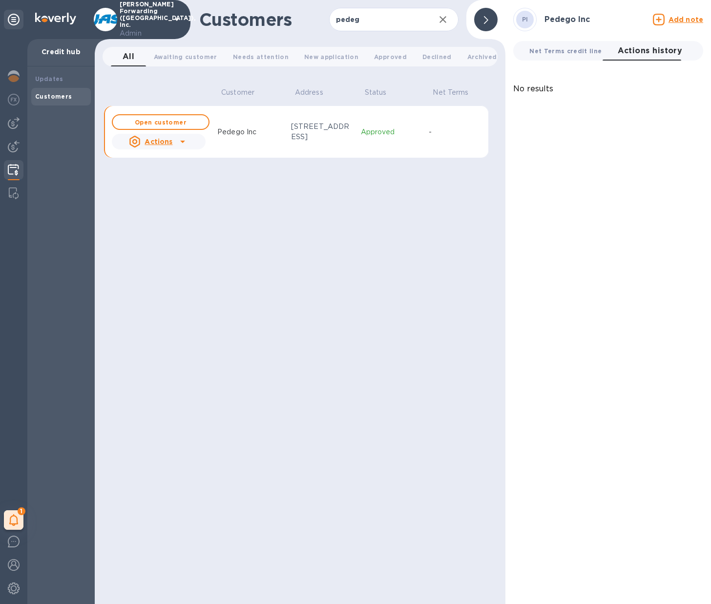
click at [578, 49] on span "Net Terms credit line 0" at bounding box center [565, 51] width 72 height 10
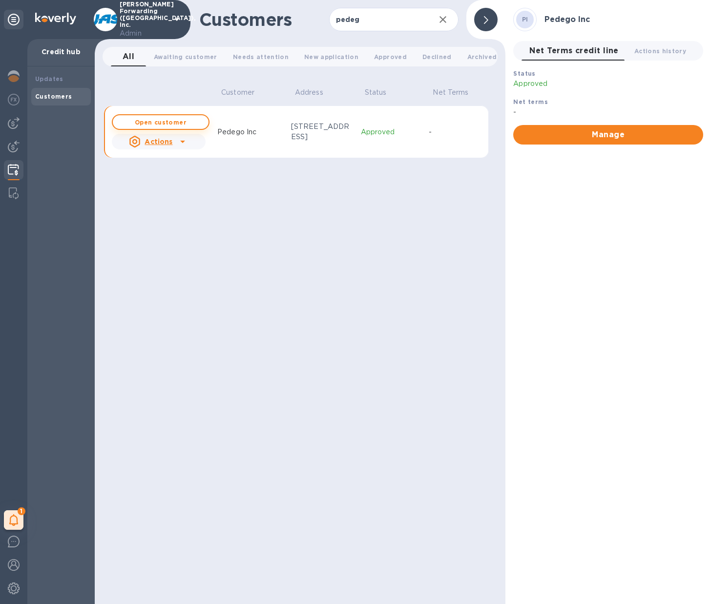
click at [157, 124] on b "Open customer" at bounding box center [161, 122] width 52 height 7
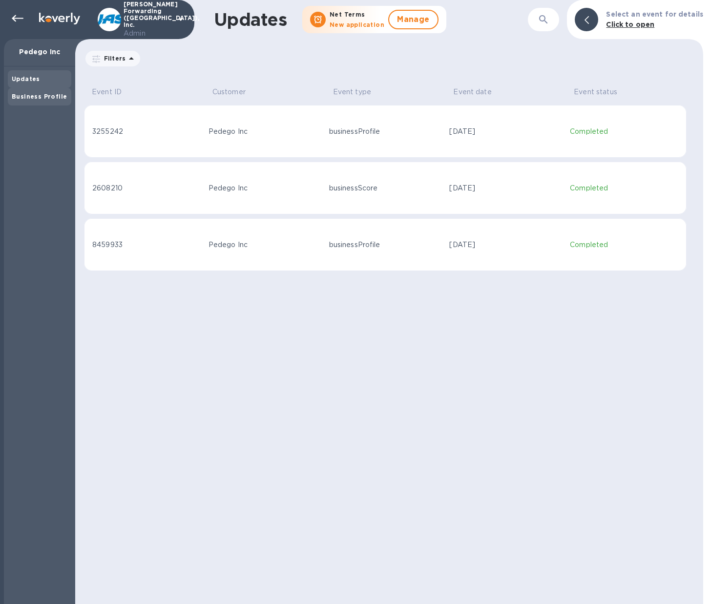
click at [19, 103] on div "Business Profile" at bounding box center [39, 97] width 63 height 18
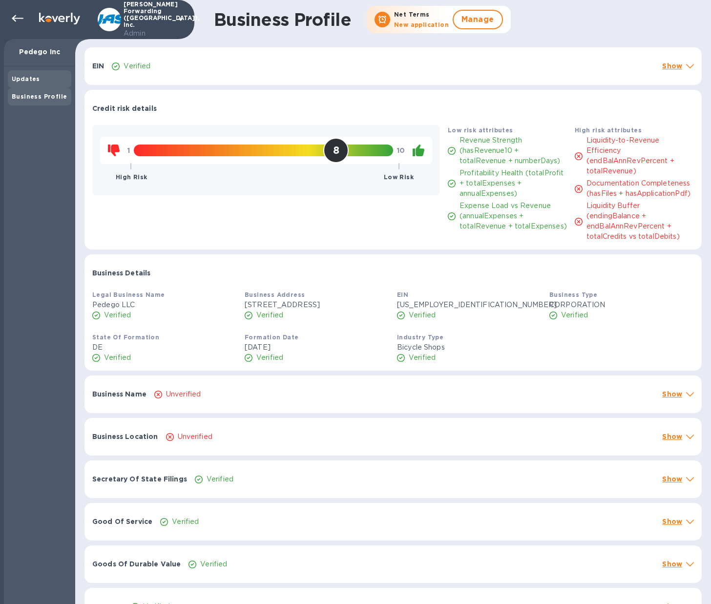
click at [21, 78] on b "Updates" at bounding box center [26, 78] width 28 height 7
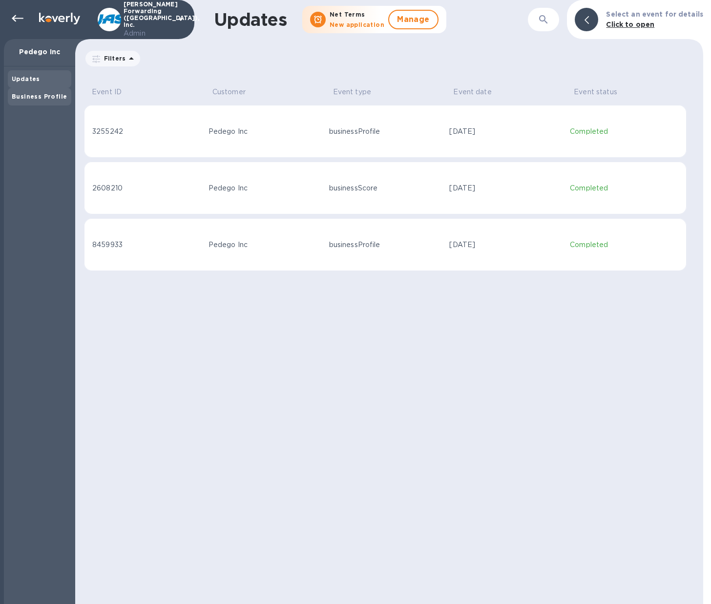
click at [27, 98] on b "Business Profile" at bounding box center [39, 96] width 55 height 7
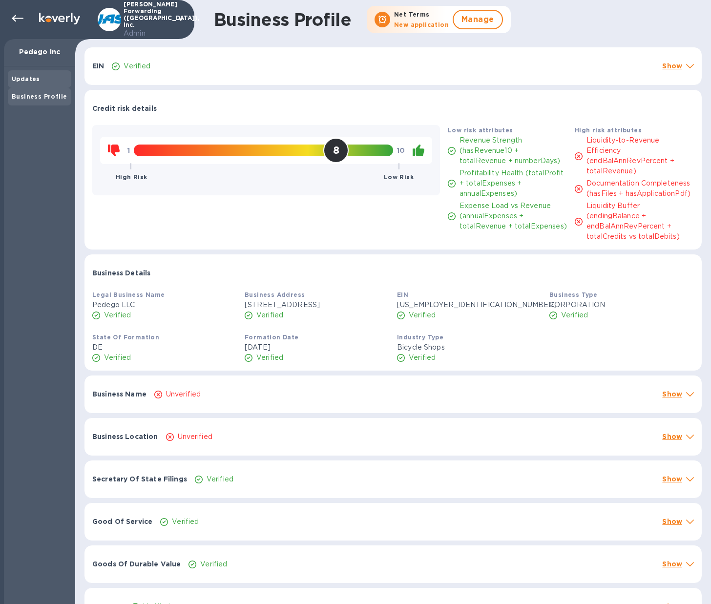
click at [42, 72] on div "Updates" at bounding box center [39, 79] width 63 height 18
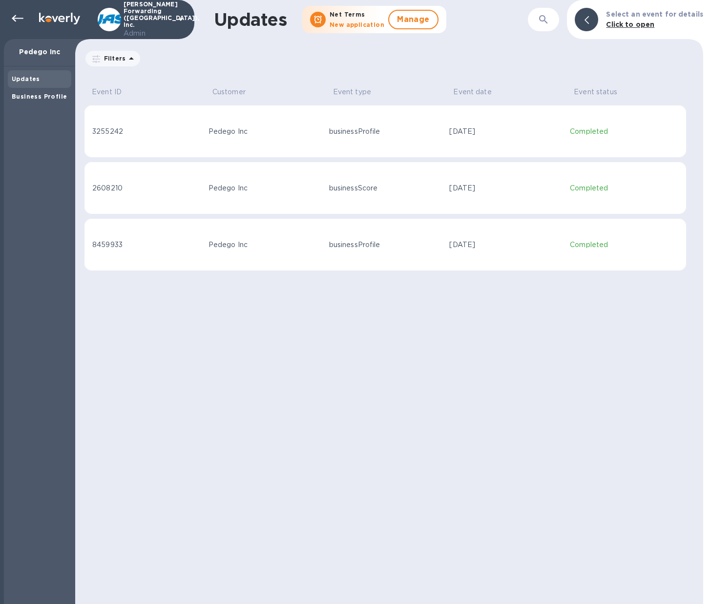
click at [240, 140] on td "Pedego Inc" at bounding box center [265, 131] width 121 height 53
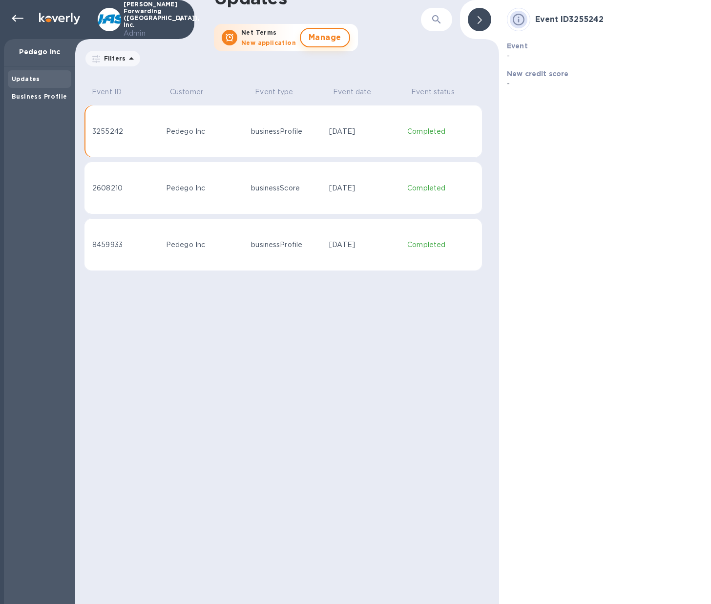
click at [323, 39] on span "Manage" at bounding box center [325, 38] width 33 height 12
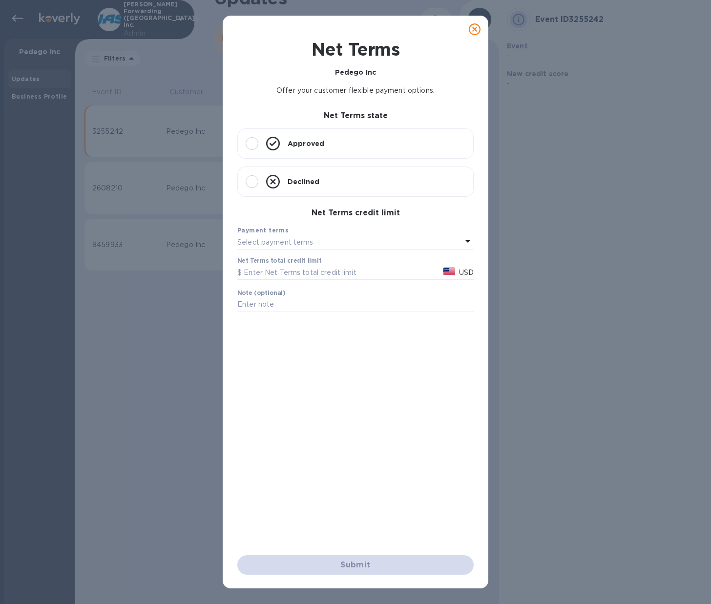
click at [476, 30] on icon at bounding box center [475, 29] width 12 height 12
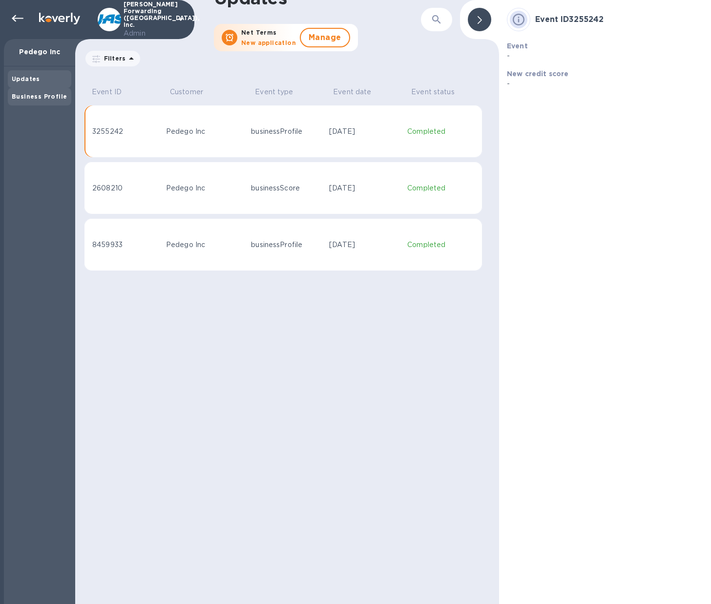
click at [47, 97] on b "Business Profile" at bounding box center [39, 96] width 55 height 7
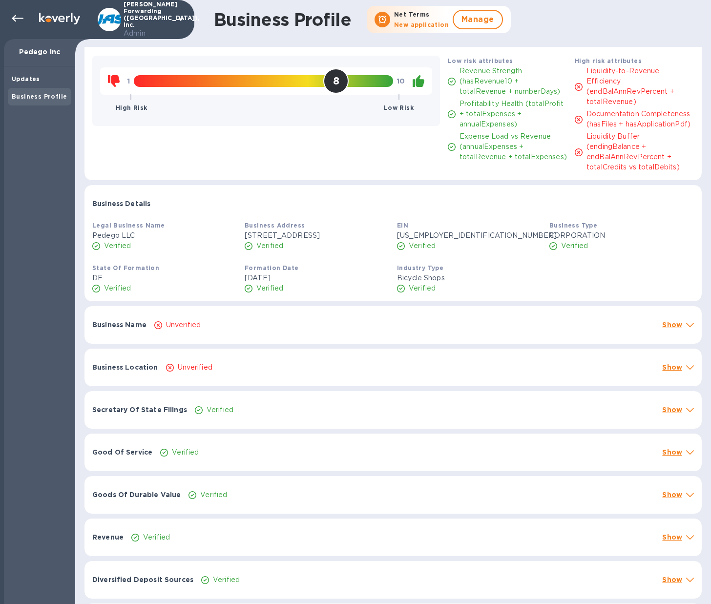
scroll to position [73, 0]
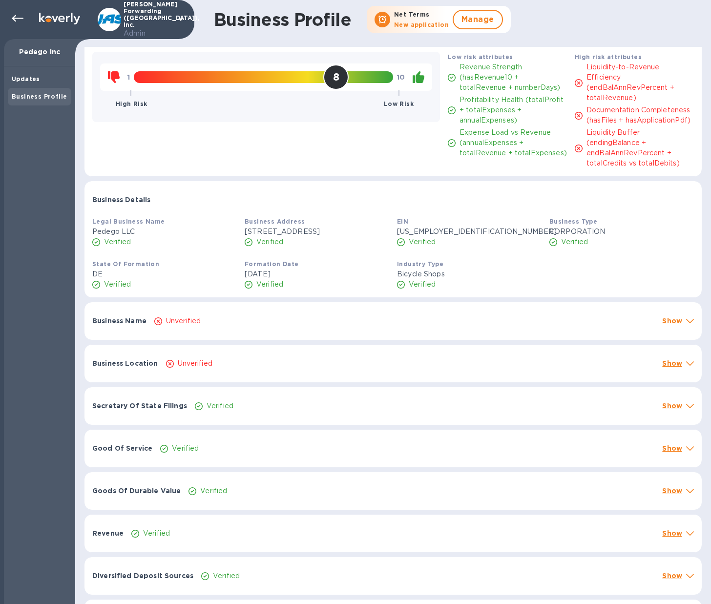
click at [684, 328] on div at bounding box center [690, 321] width 12 height 14
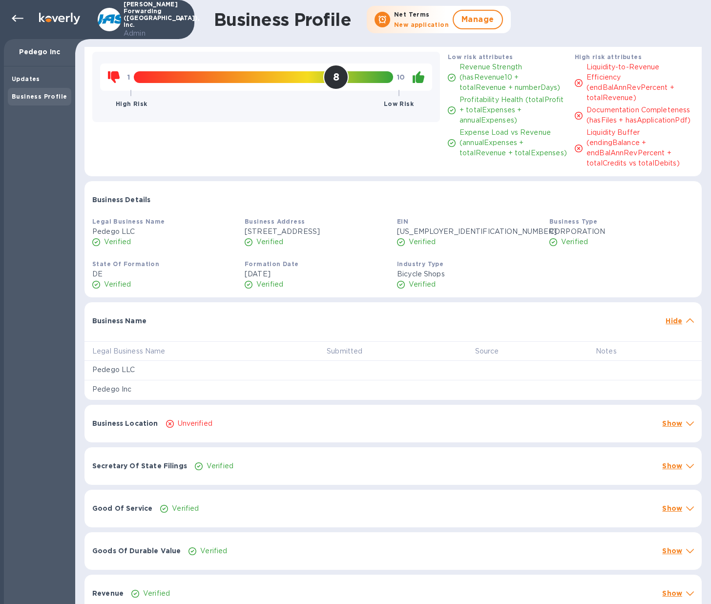
click at [499, 423] on div "Business Location Unverified Show" at bounding box center [392, 424] width 617 height 38
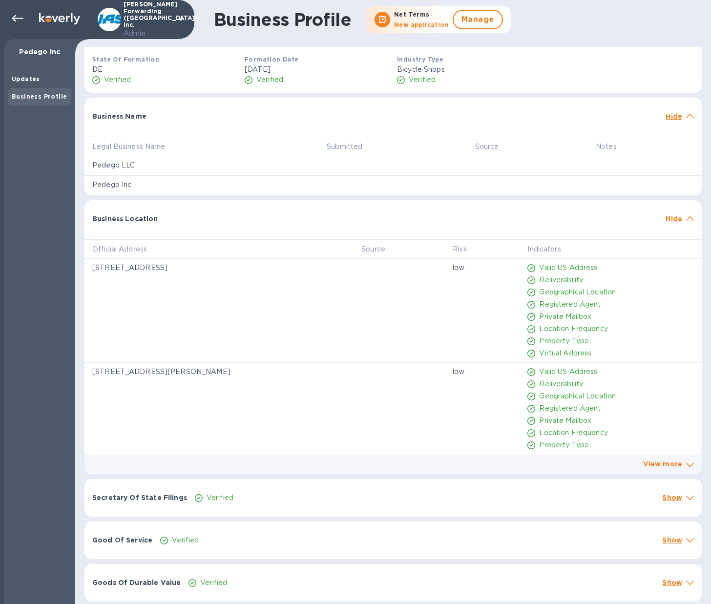
scroll to position [270, 0]
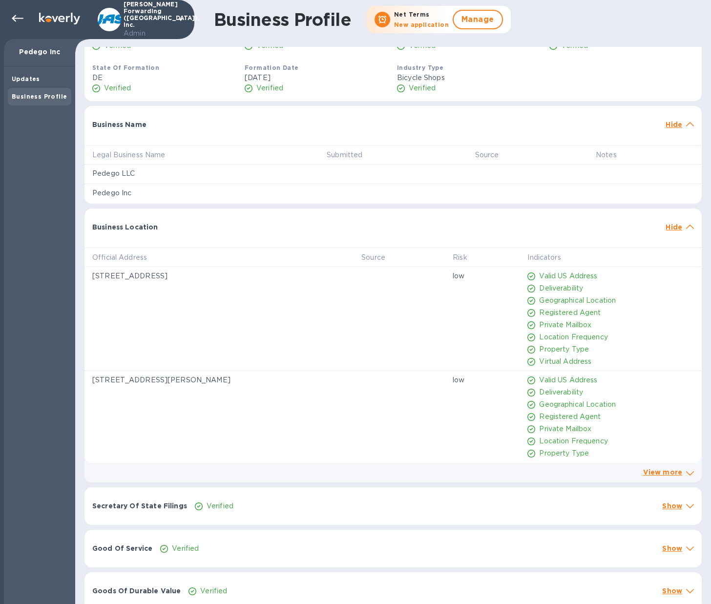
click at [678, 232] on p "Hide" at bounding box center [674, 227] width 17 height 10
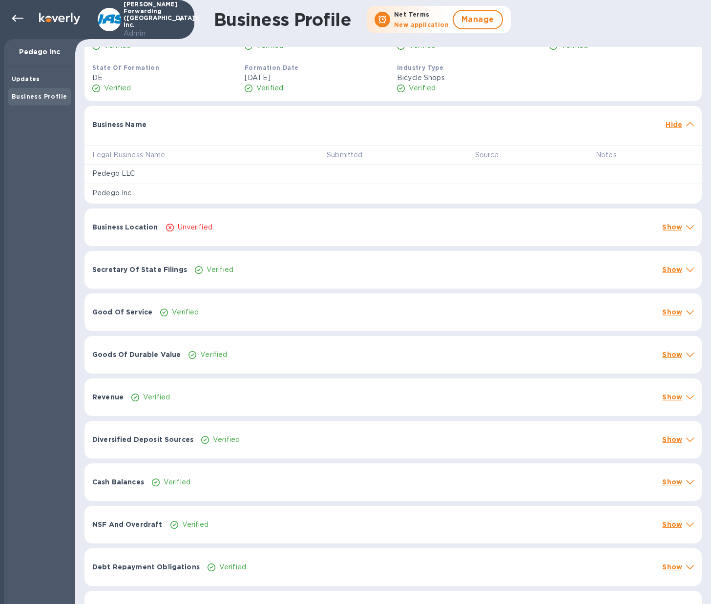
click at [686, 126] on icon at bounding box center [690, 124] width 8 height 4
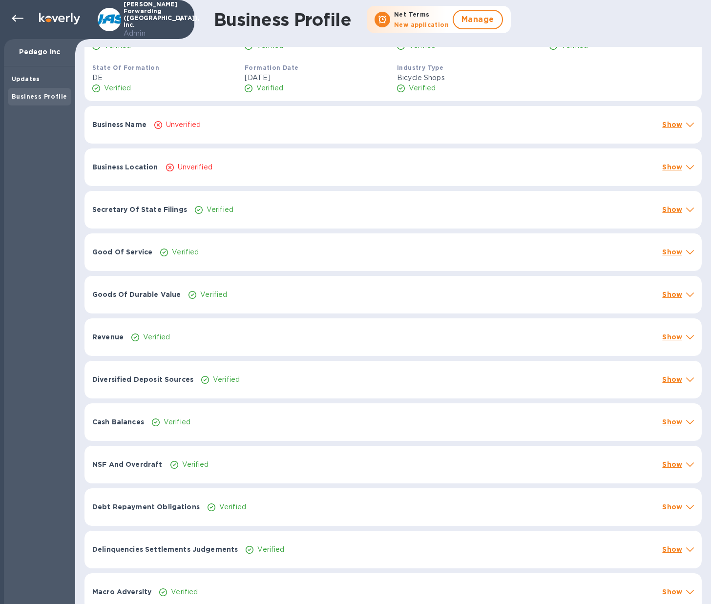
click at [673, 172] on p "Show" at bounding box center [672, 167] width 20 height 10
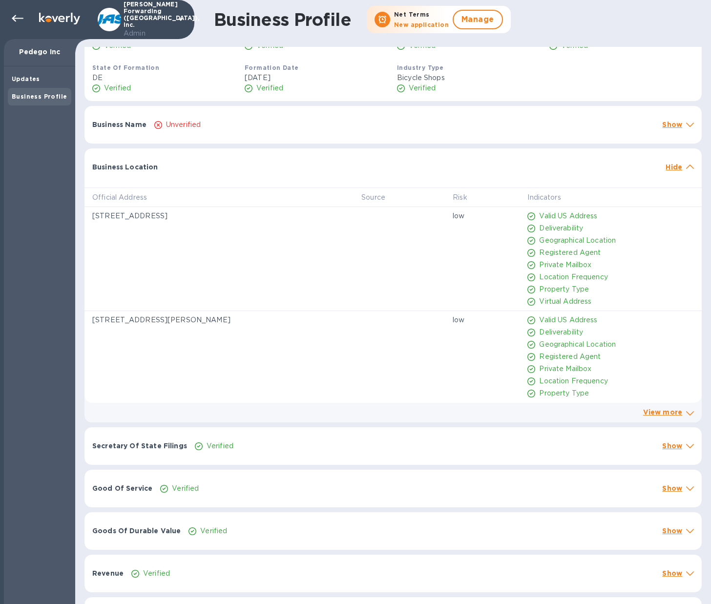
click at [677, 172] on p "Hide" at bounding box center [674, 167] width 17 height 10
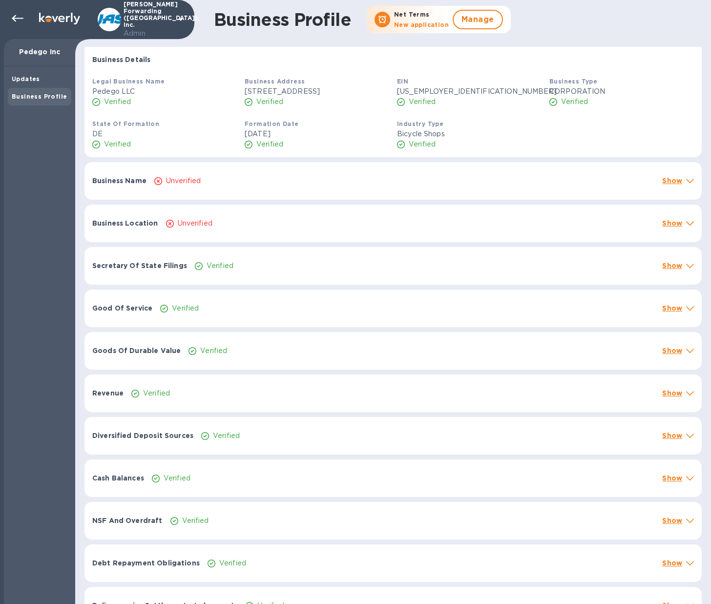
scroll to position [215, 0]
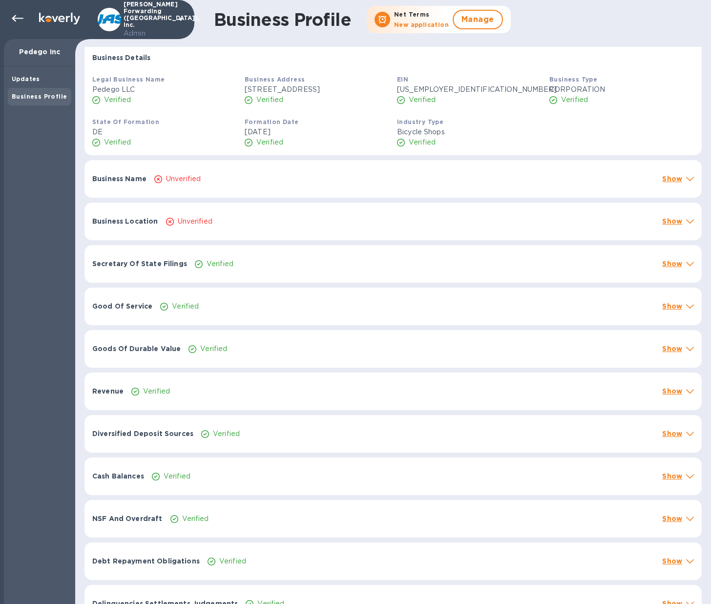
click at [660, 271] on div "Show" at bounding box center [672, 264] width 24 height 14
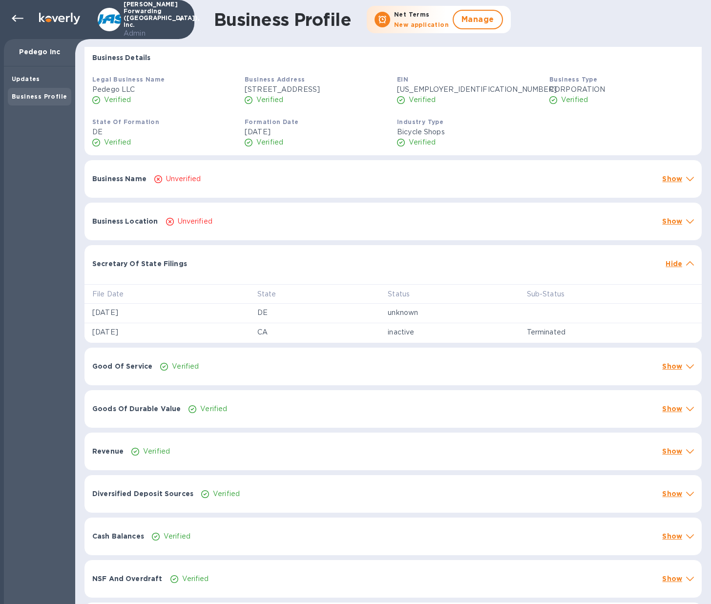
scroll to position [349, 0]
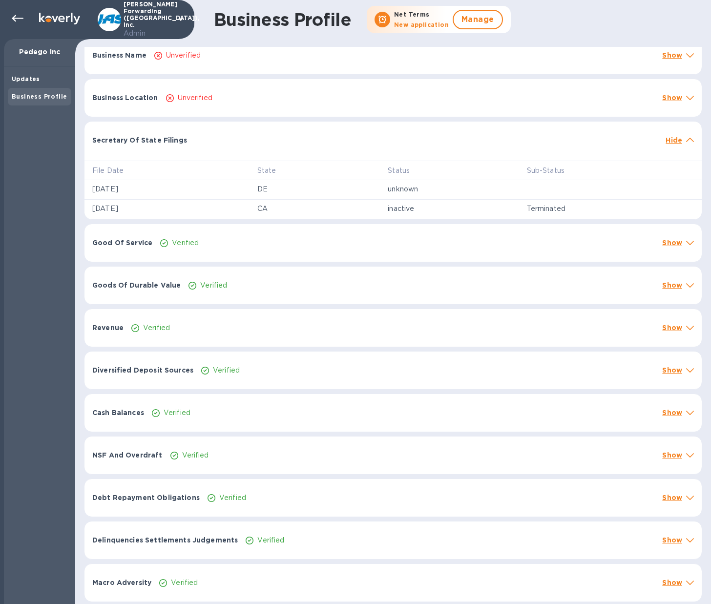
click at [686, 584] on icon at bounding box center [690, 583] width 8 height 4
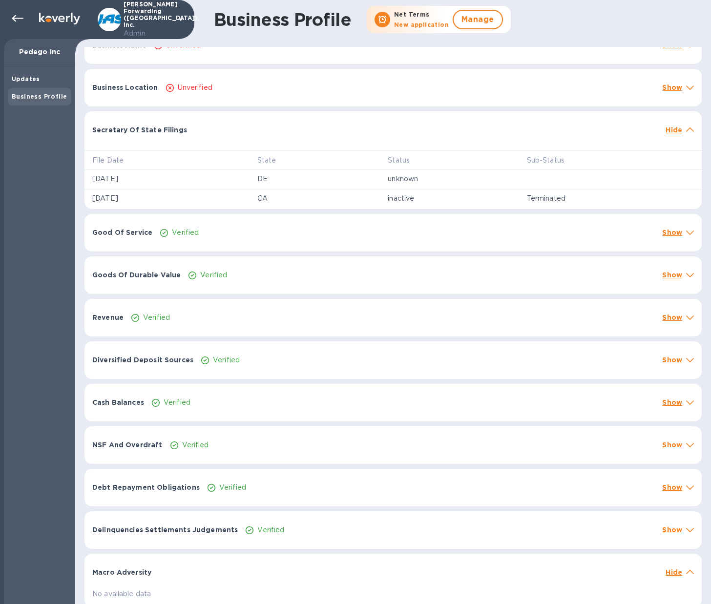
scroll to position [365, 0]
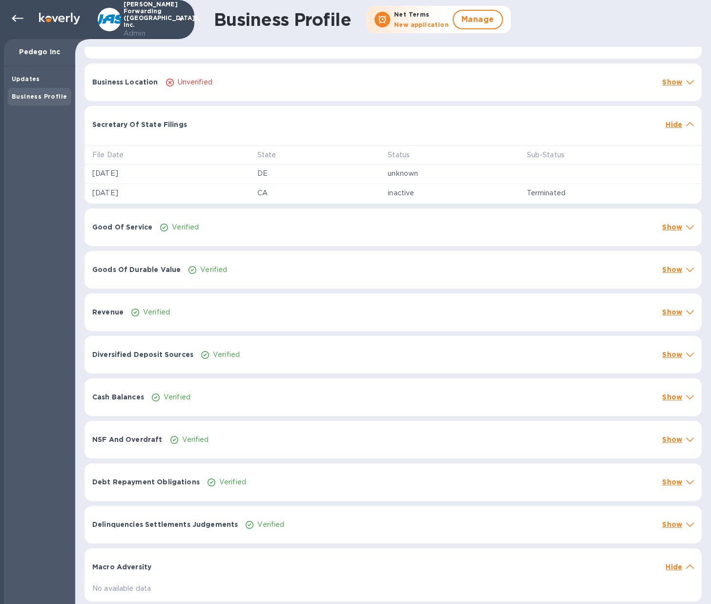
click at [684, 524] on div at bounding box center [690, 525] width 12 height 14
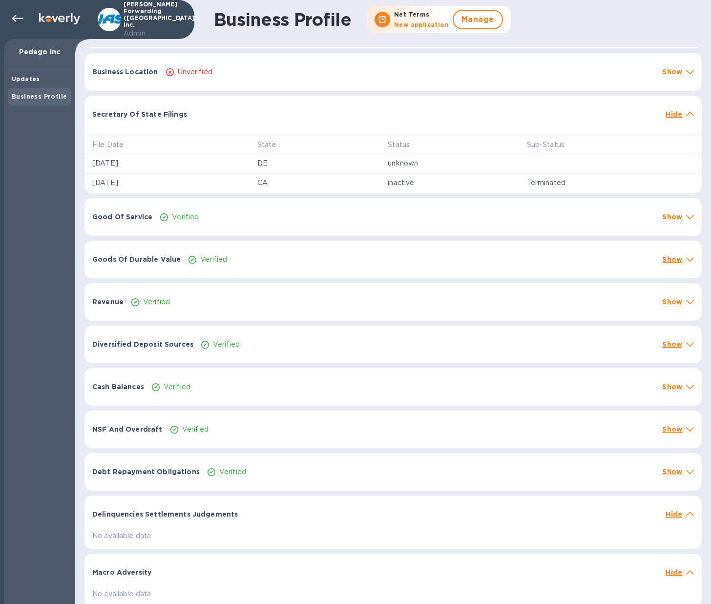
click at [686, 516] on icon at bounding box center [690, 514] width 8 height 4
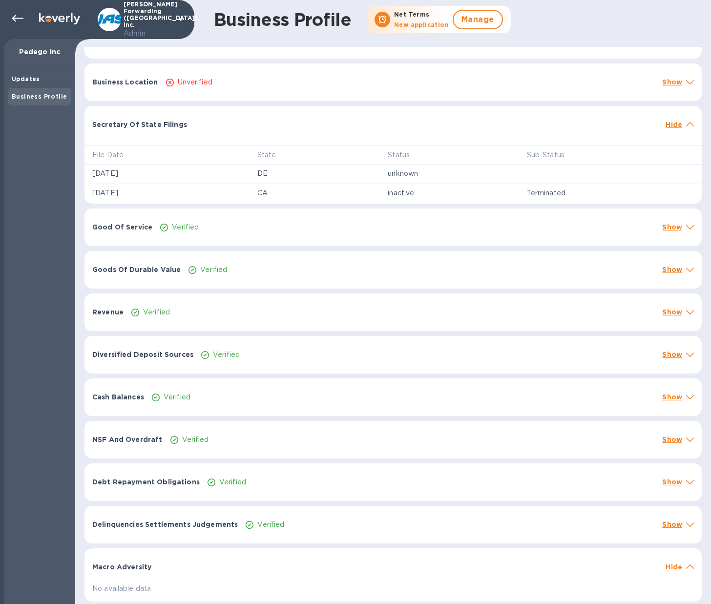
click at [686, 556] on div "Macro Adversity Hide" at bounding box center [392, 563] width 617 height 31
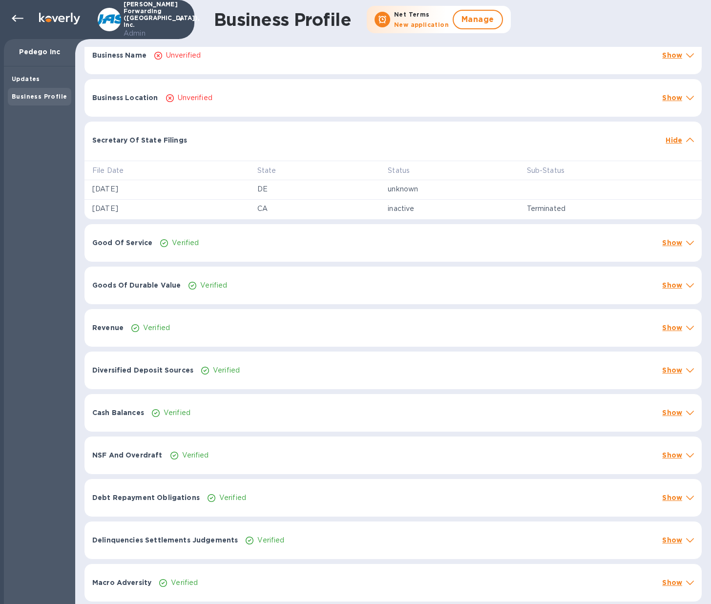
scroll to position [349, 0]
click at [314, 496] on div "Verified" at bounding box center [431, 498] width 451 height 14
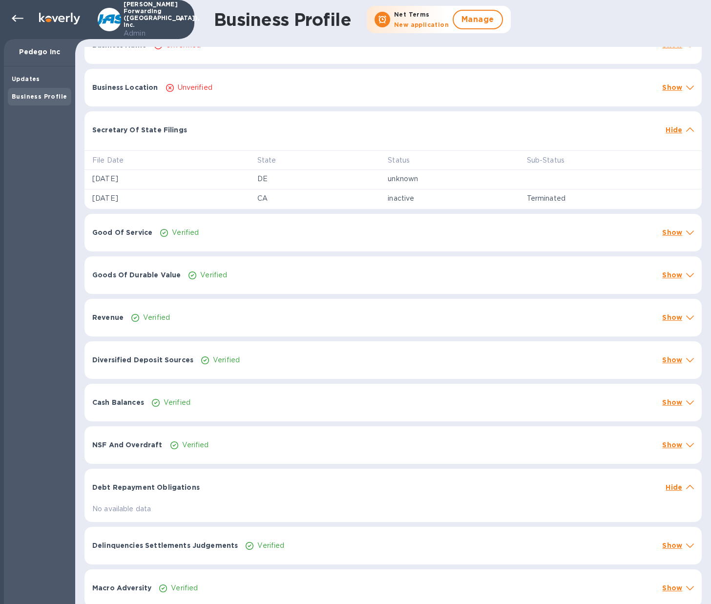
click at [314, 486] on div at bounding box center [433, 483] width 458 height 8
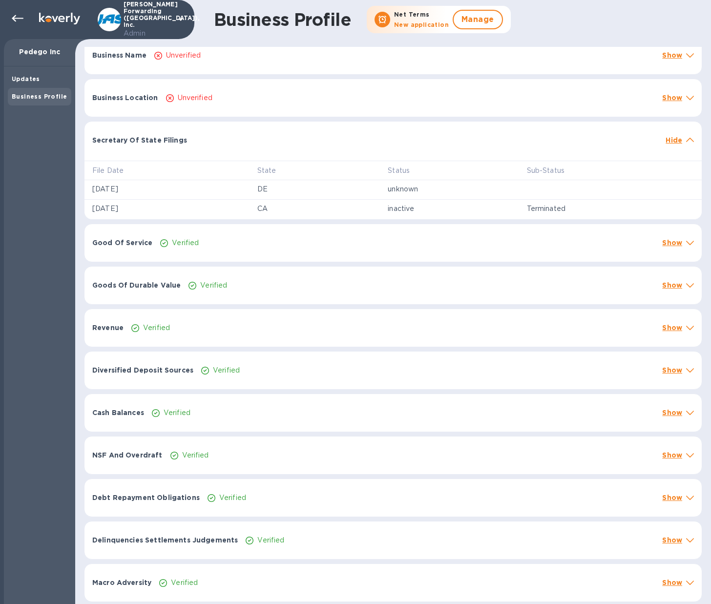
click at [264, 457] on div "Verified" at bounding box center [412, 455] width 488 height 14
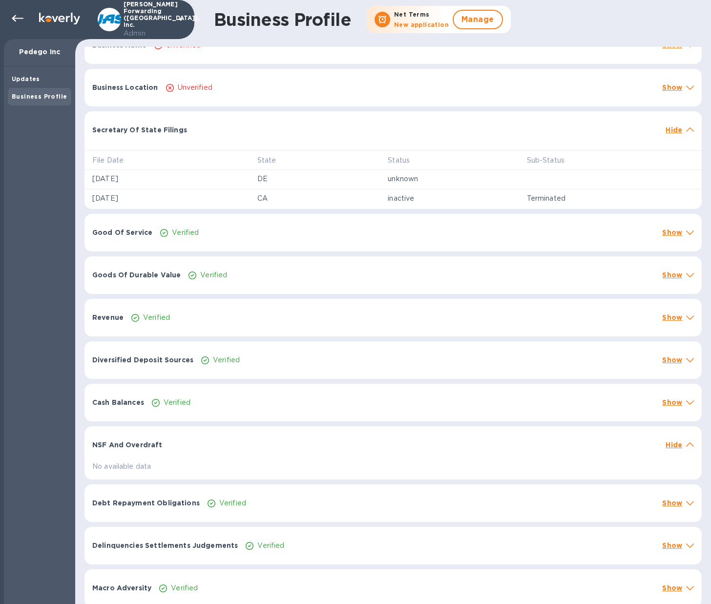
click at [264, 454] on div "NSF And Overdraft" at bounding box center [374, 445] width 573 height 18
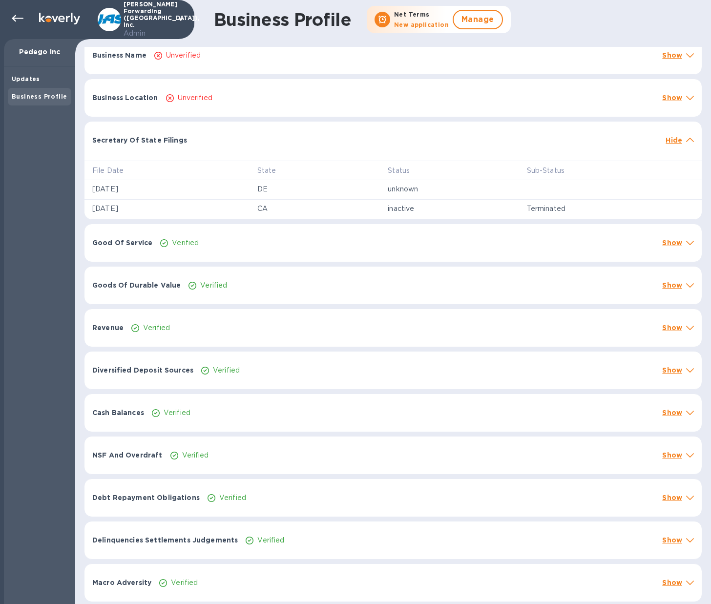
click at [240, 404] on div "Cash Balances Verified Show" at bounding box center [392, 413] width 617 height 38
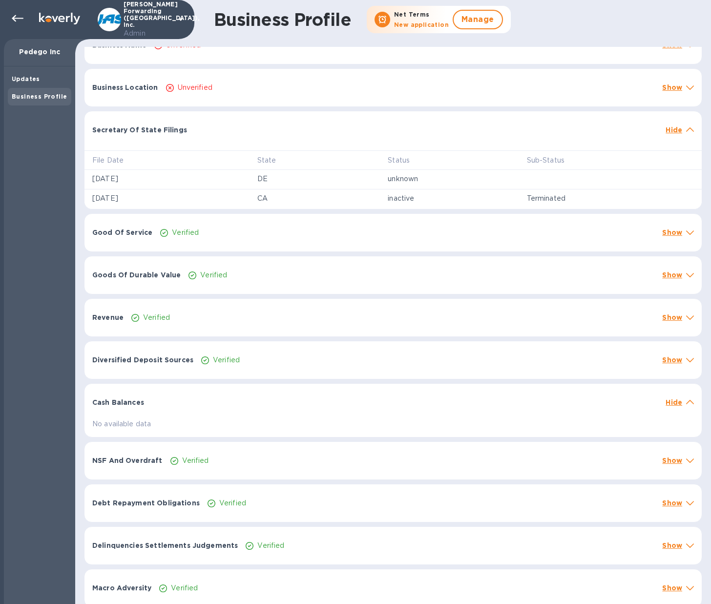
click at [239, 401] on div at bounding box center [405, 398] width 514 height 8
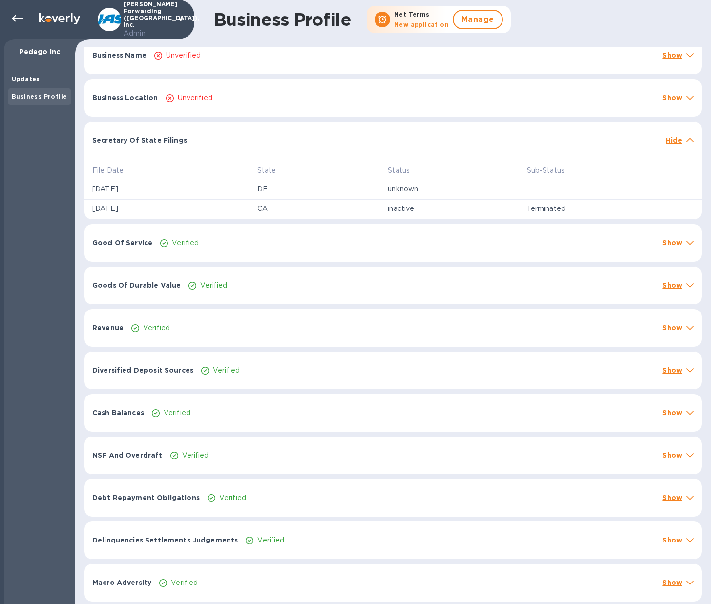
click at [244, 375] on div "Verified" at bounding box center [427, 370] width 457 height 14
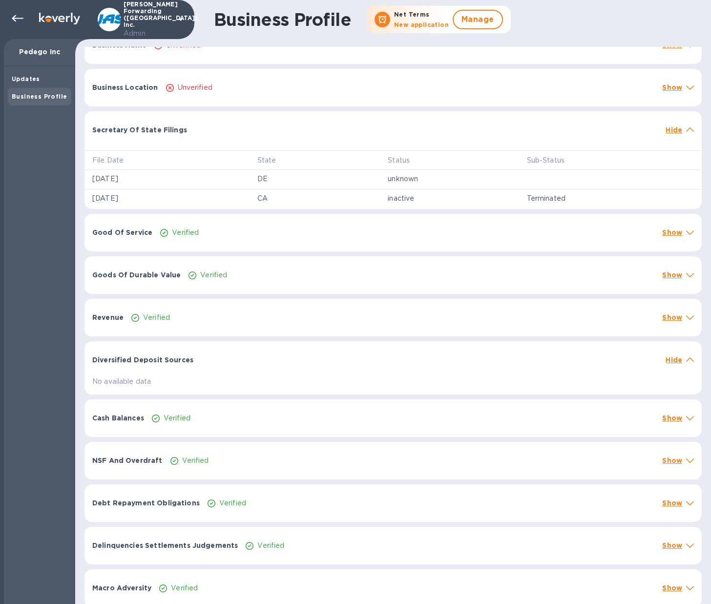
click at [244, 373] on div "Diversified Deposit Sources Hide" at bounding box center [392, 356] width 617 height 31
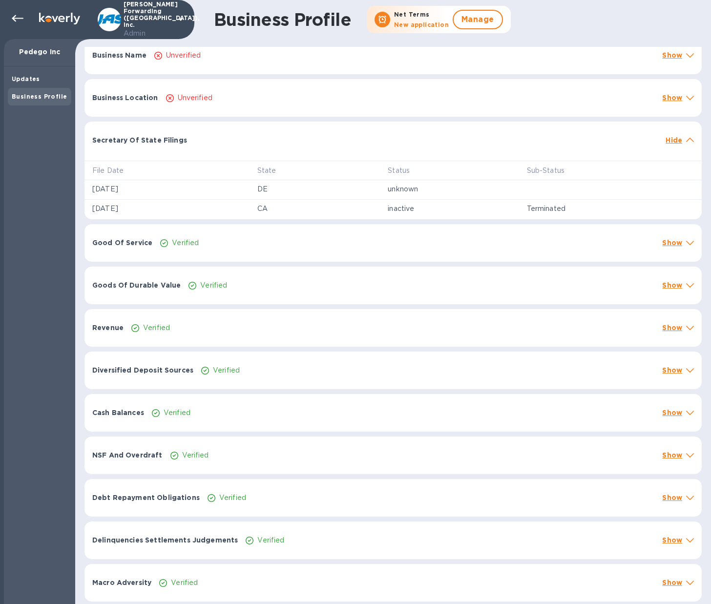
click at [225, 331] on div "Verified" at bounding box center [392, 328] width 527 height 14
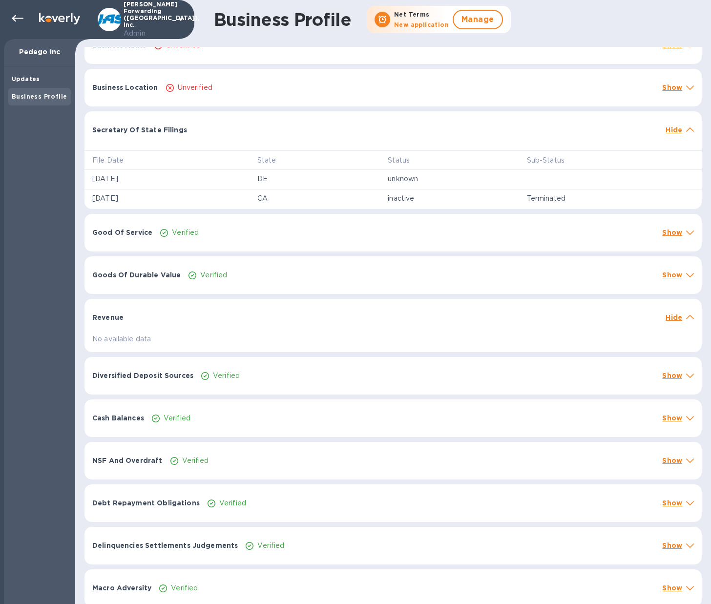
click at [225, 326] on div "Revenue" at bounding box center [374, 318] width 573 height 18
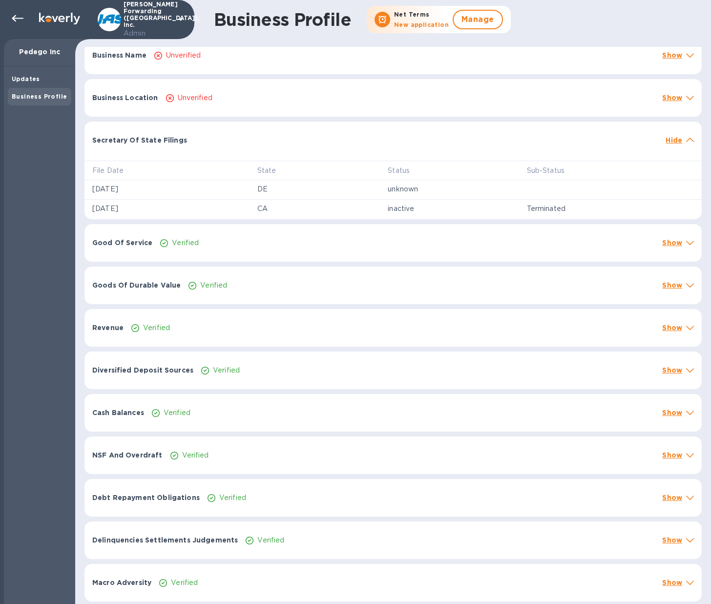
click at [237, 290] on div "Verified" at bounding box center [422, 285] width 470 height 14
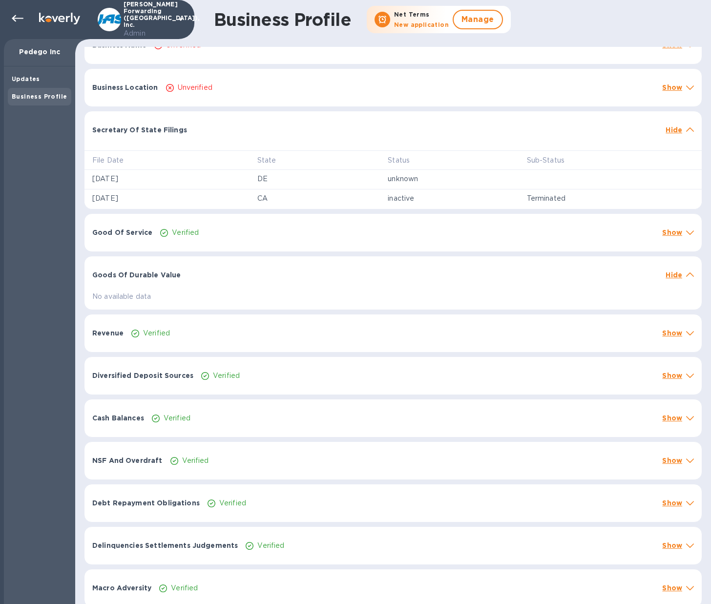
click at [237, 288] on div "Goods Of Durable Value Hide" at bounding box center [392, 271] width 617 height 31
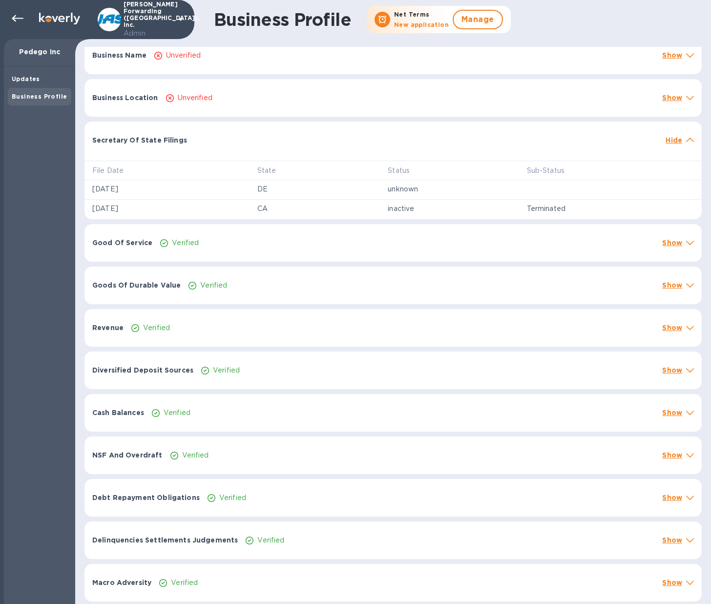
click at [232, 246] on div "Verified" at bounding box center [407, 243] width 498 height 14
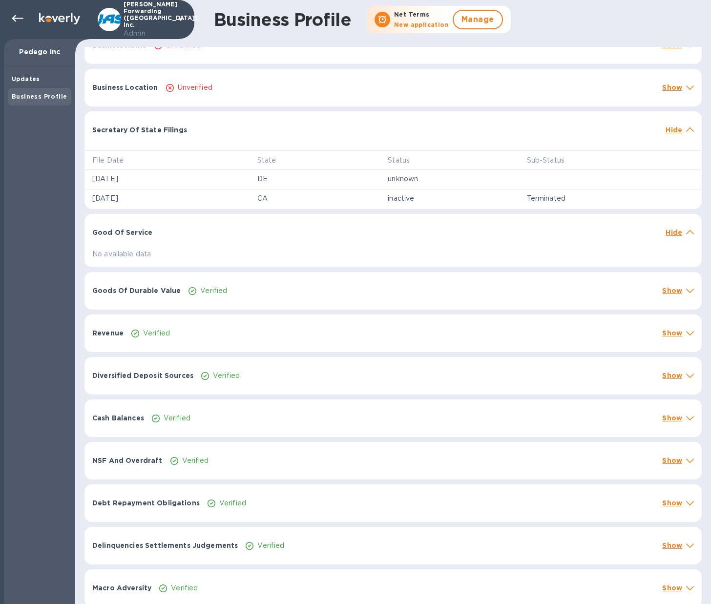
click at [232, 241] on div "Good Of Service" at bounding box center [374, 233] width 573 height 18
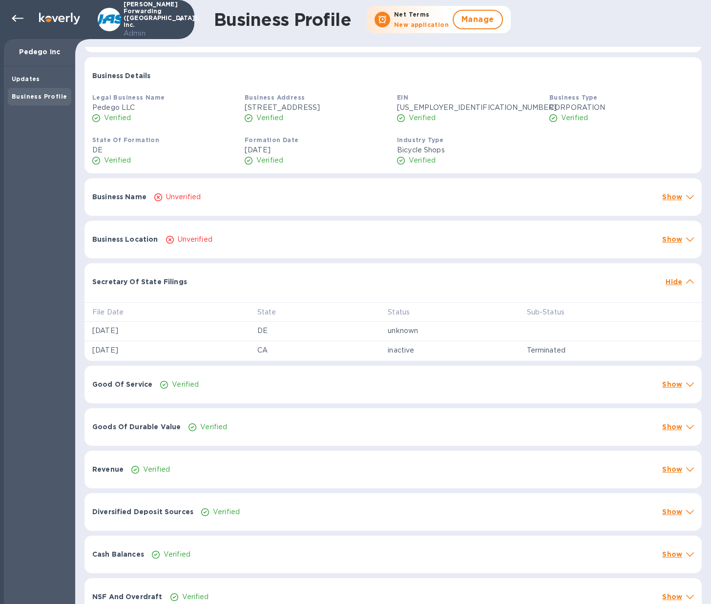
scroll to position [0, 0]
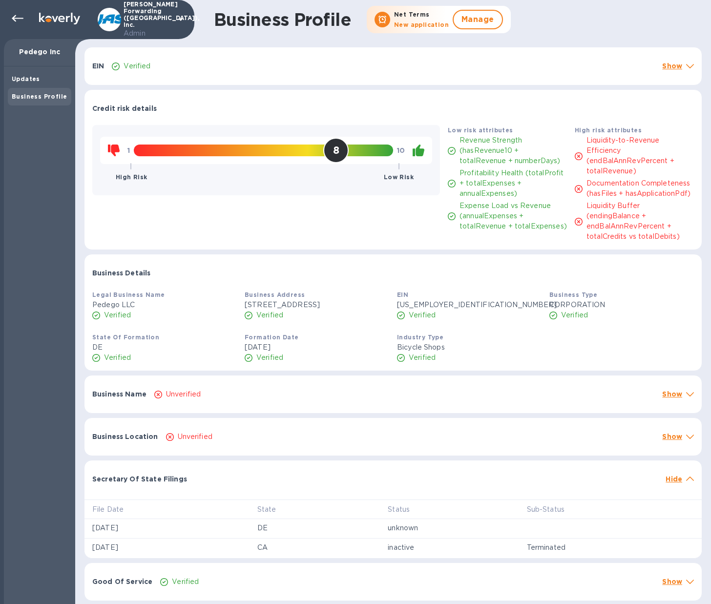
click at [166, 68] on div "Verified" at bounding box center [383, 66] width 546 height 14
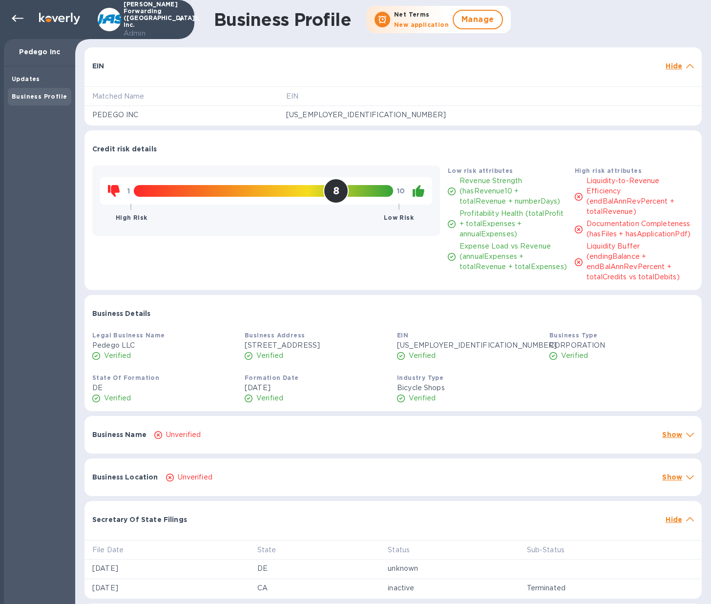
click at [166, 68] on div "EIN" at bounding box center [374, 66] width 573 height 18
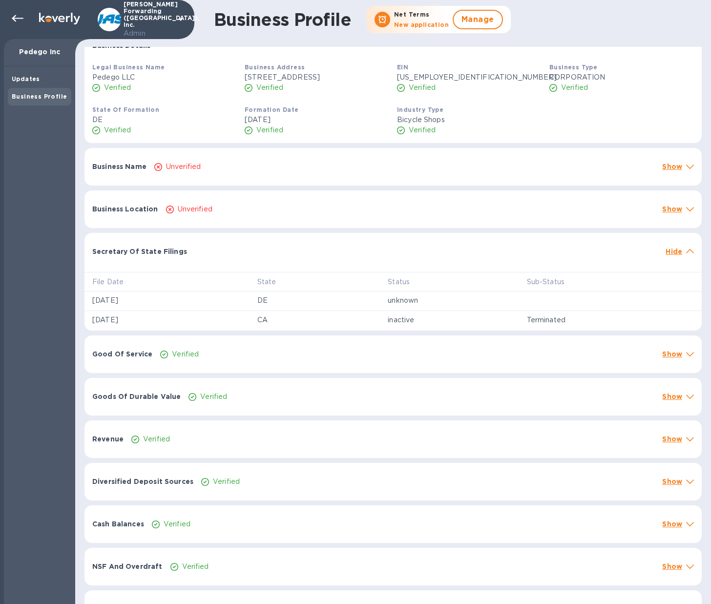
scroll to position [252, 0]
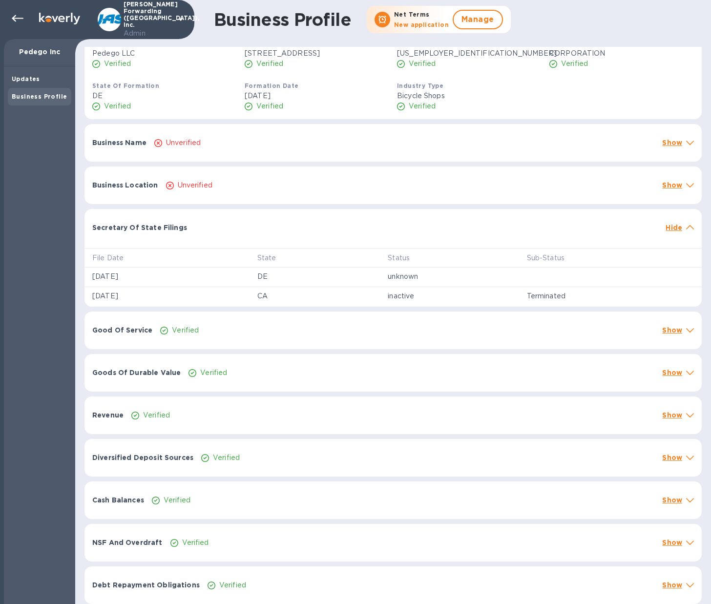
click at [691, 240] on div "Secretary Of State Filings Hide" at bounding box center [392, 224] width 617 height 31
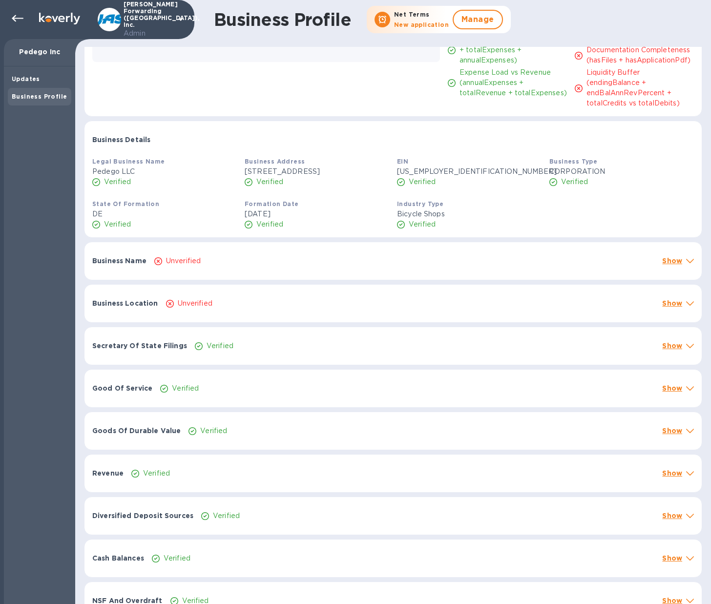
scroll to position [131, 0]
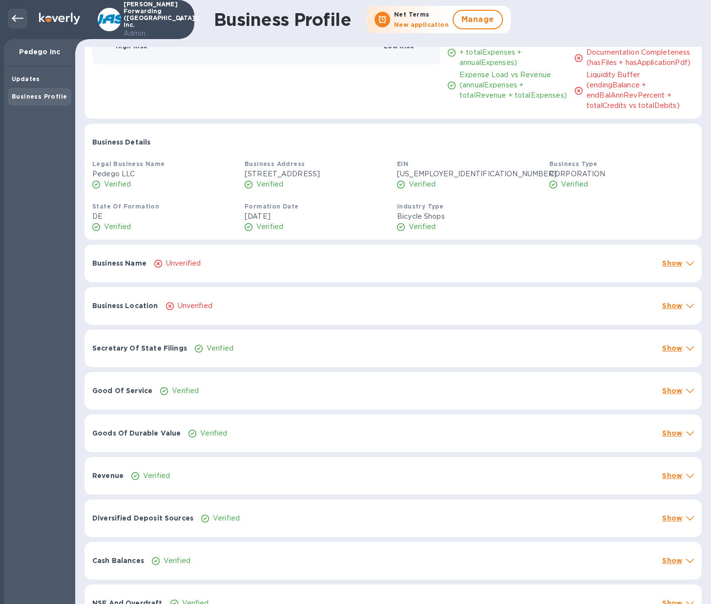
click at [16, 19] on icon at bounding box center [18, 18] width 12 height 7
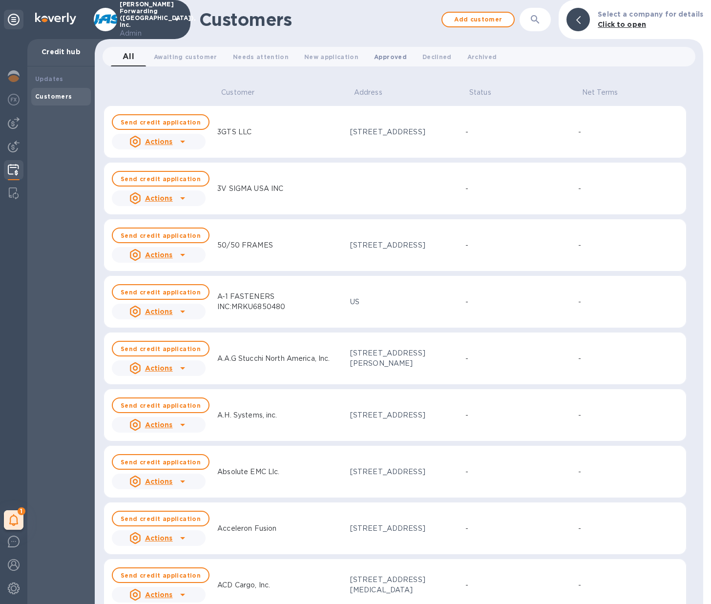
click at [385, 62] on button "Approved 0" at bounding box center [390, 57] width 48 height 20
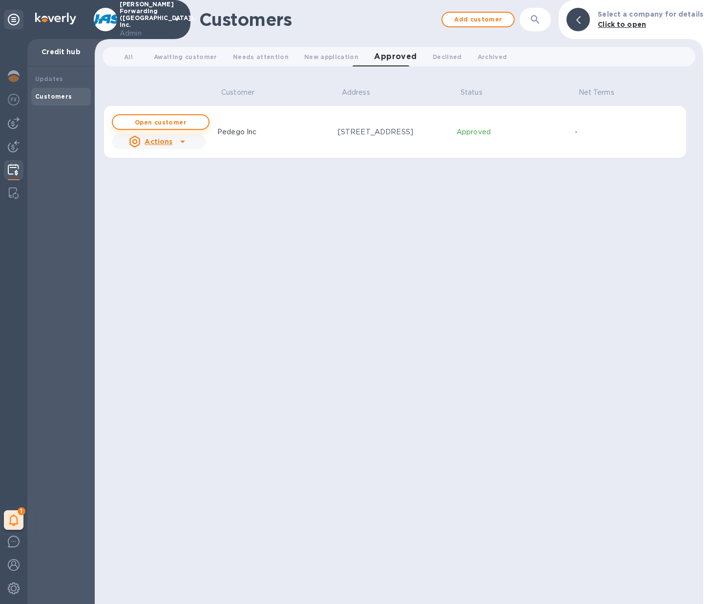
click at [169, 127] on button "Open customer" at bounding box center [161, 122] width 98 height 16
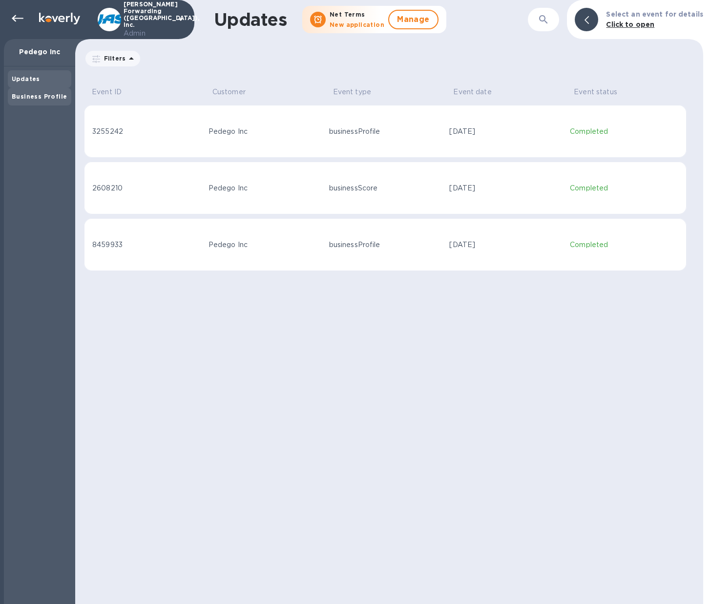
click at [31, 100] on div "Business Profile" at bounding box center [40, 97] width 56 height 10
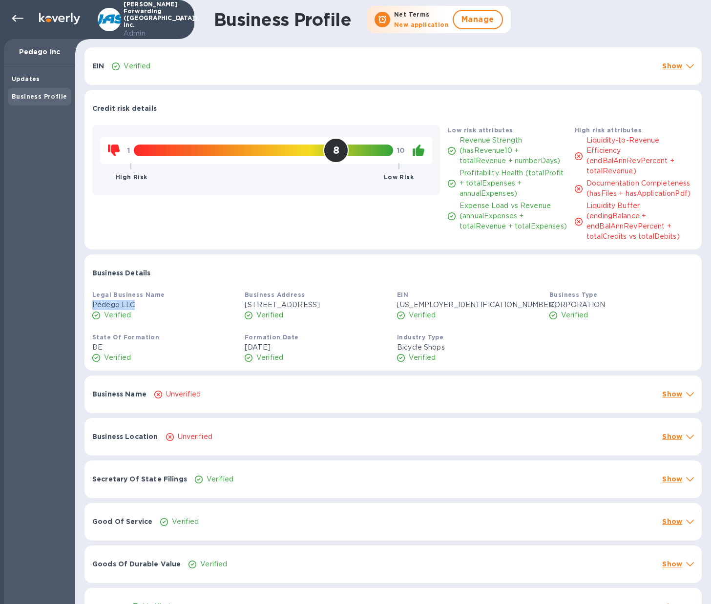
drag, startPoint x: 92, startPoint y: 304, endPoint x: 133, endPoint y: 302, distance: 41.1
click at [133, 302] on p "Pedego LLC" at bounding box center [164, 305] width 145 height 10
copy p "Pedego LLC"
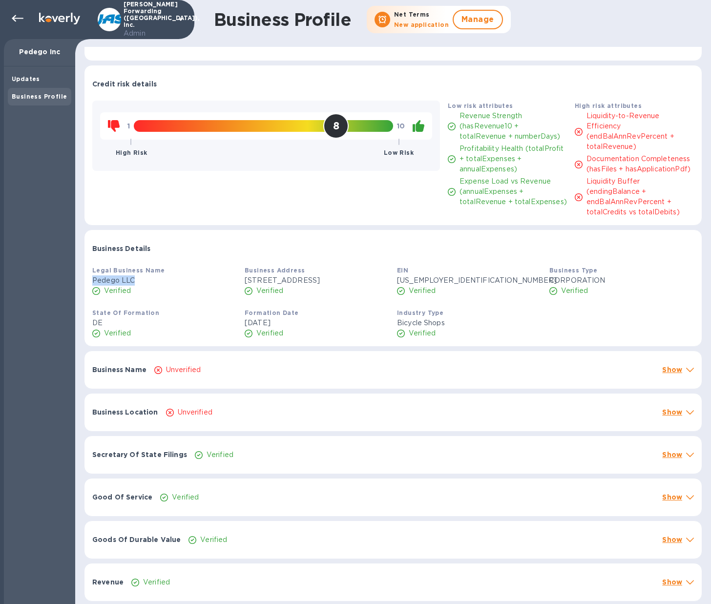
scroll to position [23, 0]
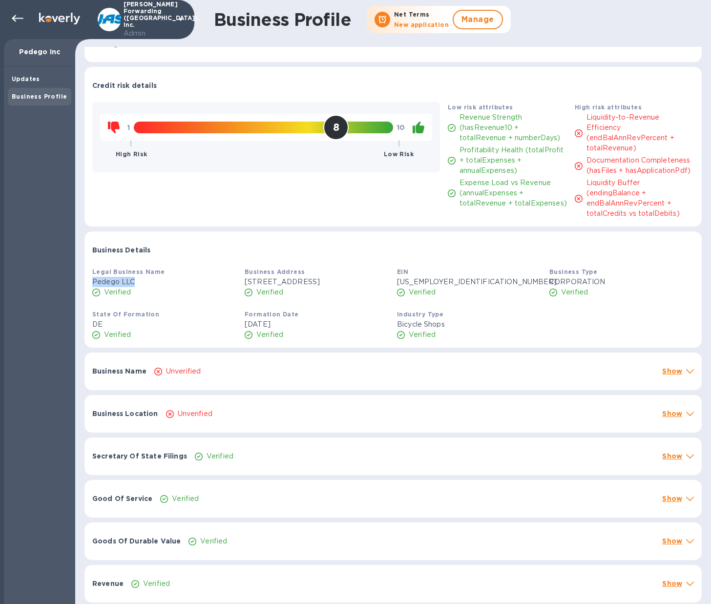
click at [208, 378] on div "Unverified" at bounding box center [404, 371] width 504 height 14
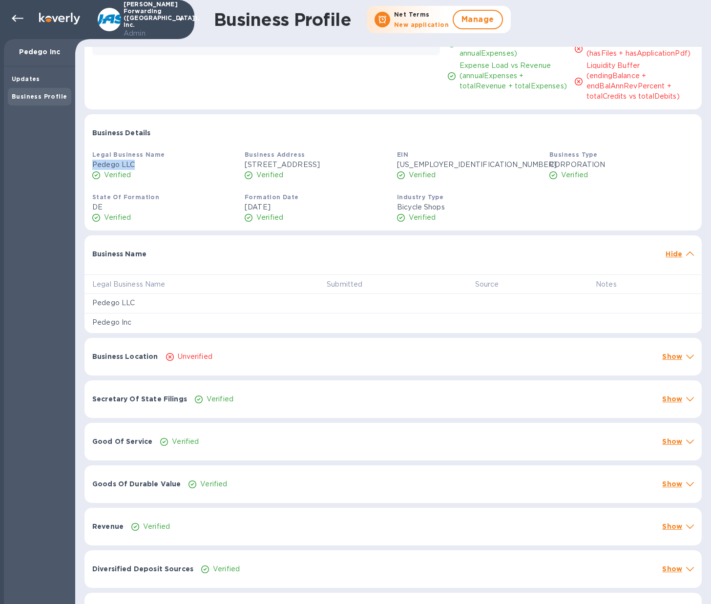
scroll to position [142, 0]
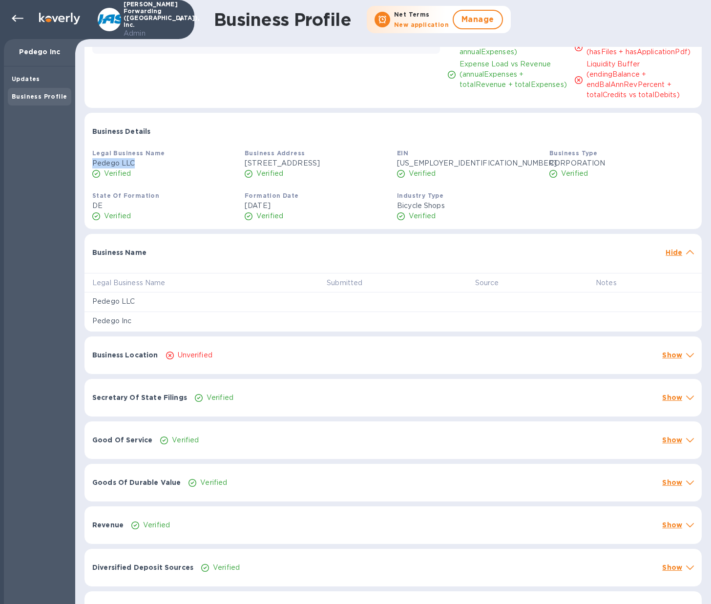
click at [326, 371] on div "Business Location Unverified Show" at bounding box center [392, 355] width 617 height 38
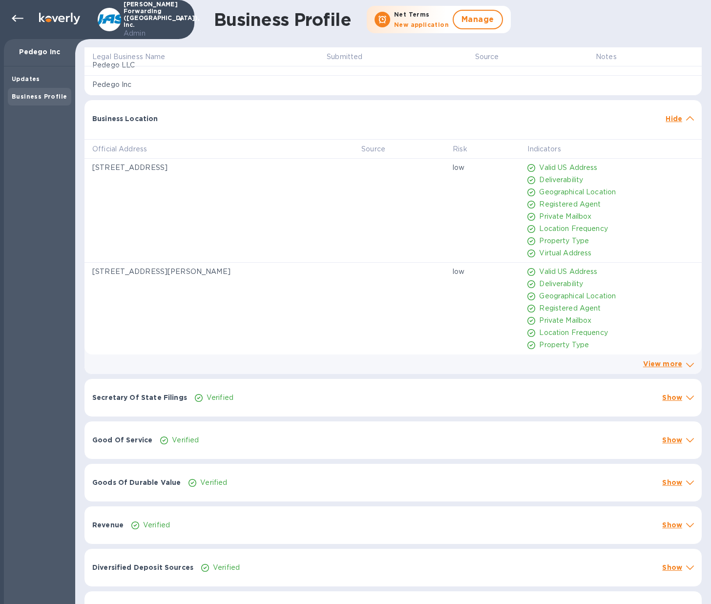
scroll to position [478, 0]
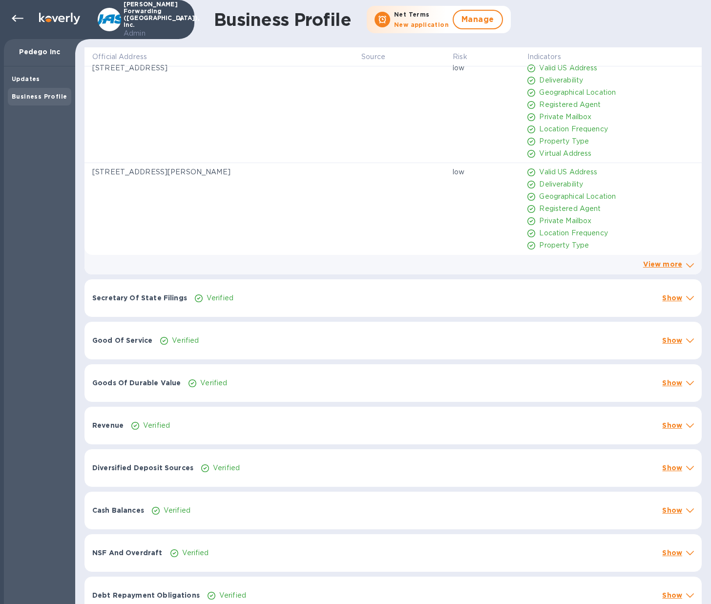
click at [489, 301] on div "Secretary Of State Filings Verified Show" at bounding box center [392, 298] width 617 height 38
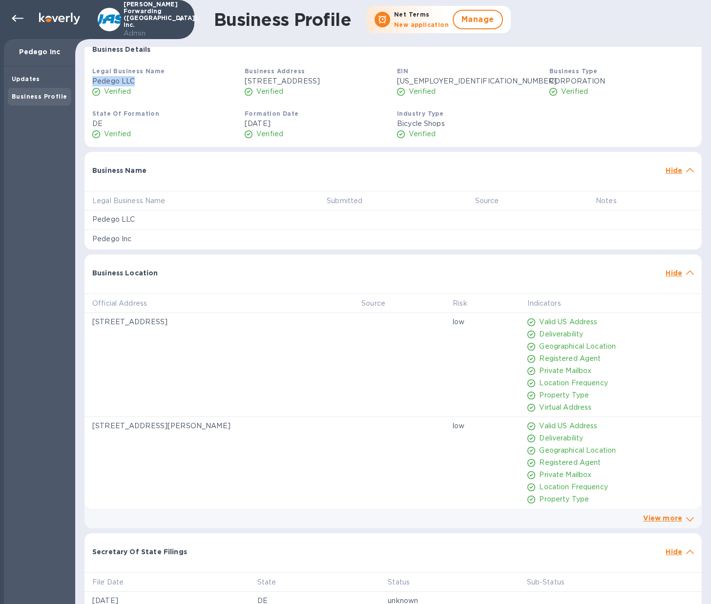
scroll to position [213, 0]
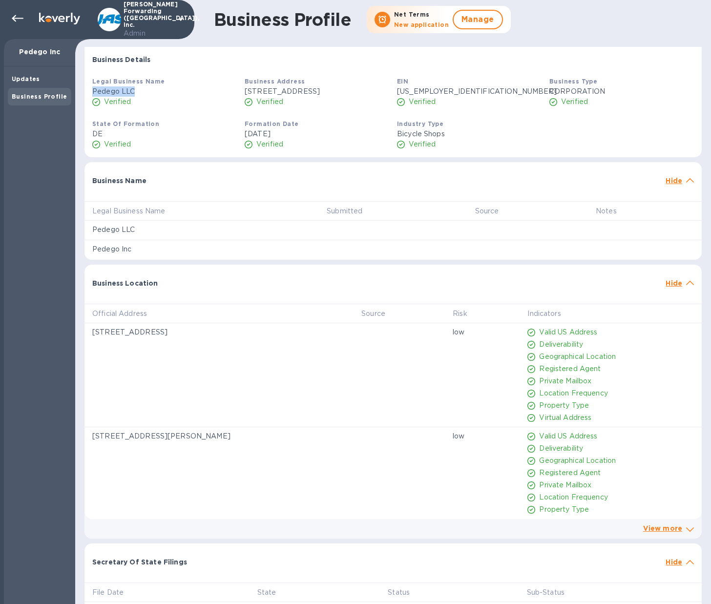
click at [686, 287] on span at bounding box center [690, 282] width 8 height 9
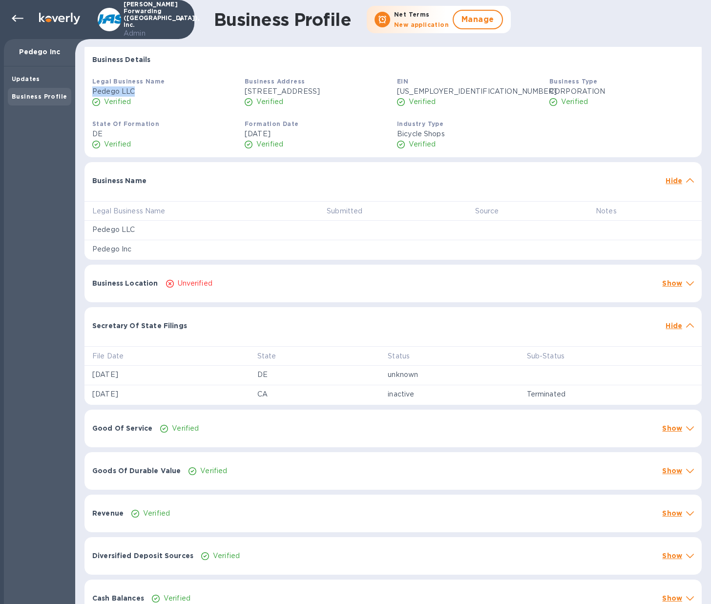
click at [686, 328] on icon at bounding box center [690, 325] width 8 height 4
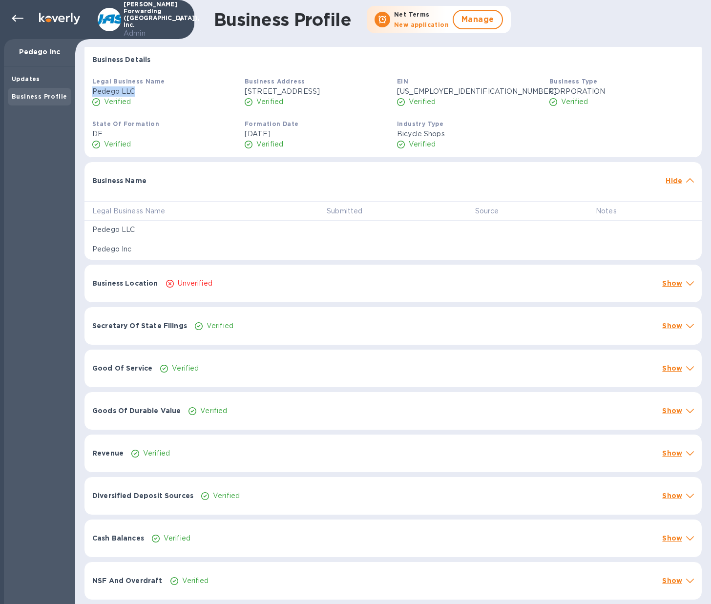
click at [684, 188] on div at bounding box center [690, 181] width 12 height 14
